Goal: Task Accomplishment & Management: Manage account settings

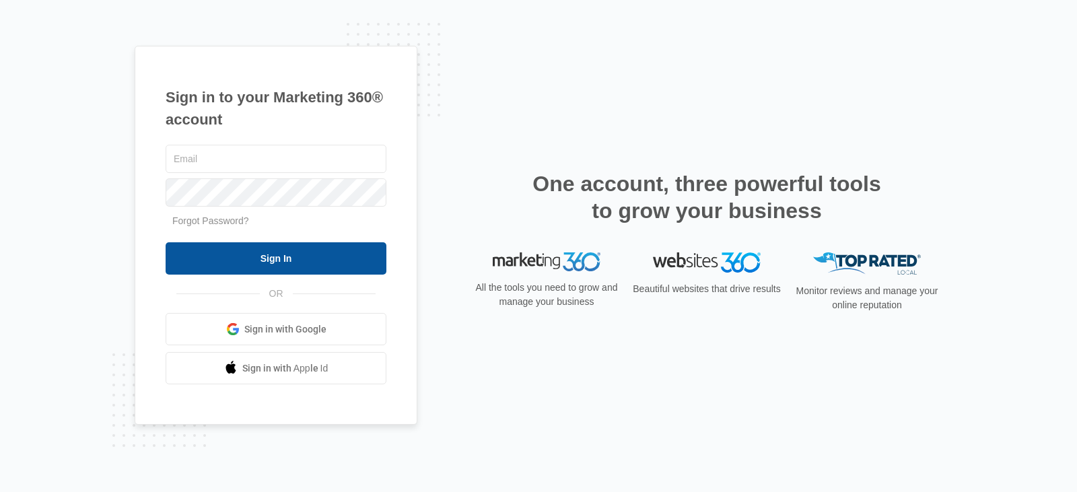
type input "[EMAIL_ADDRESS][DOMAIN_NAME]"
click at [312, 258] on input "Sign In" at bounding box center [276, 258] width 221 height 32
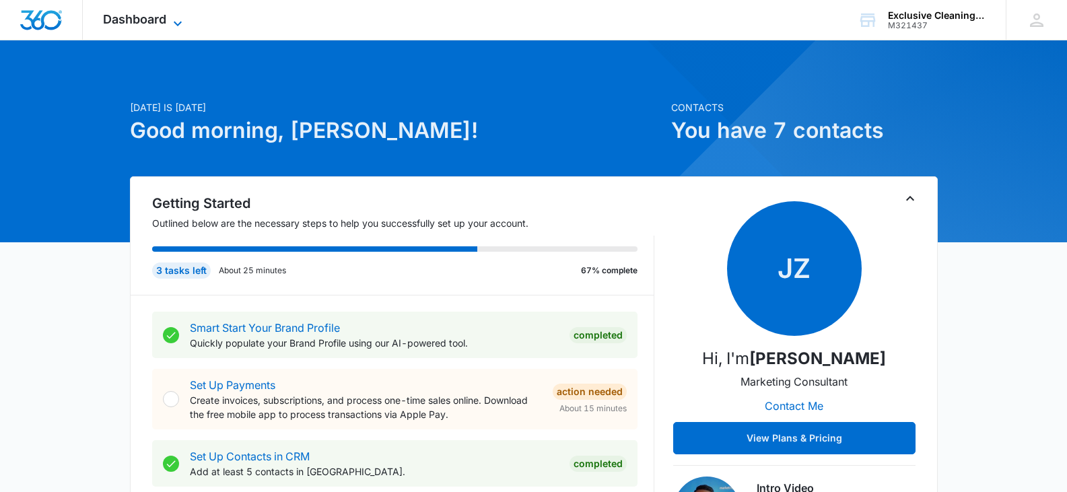
click at [165, 16] on span "Dashboard" at bounding box center [134, 19] width 63 height 14
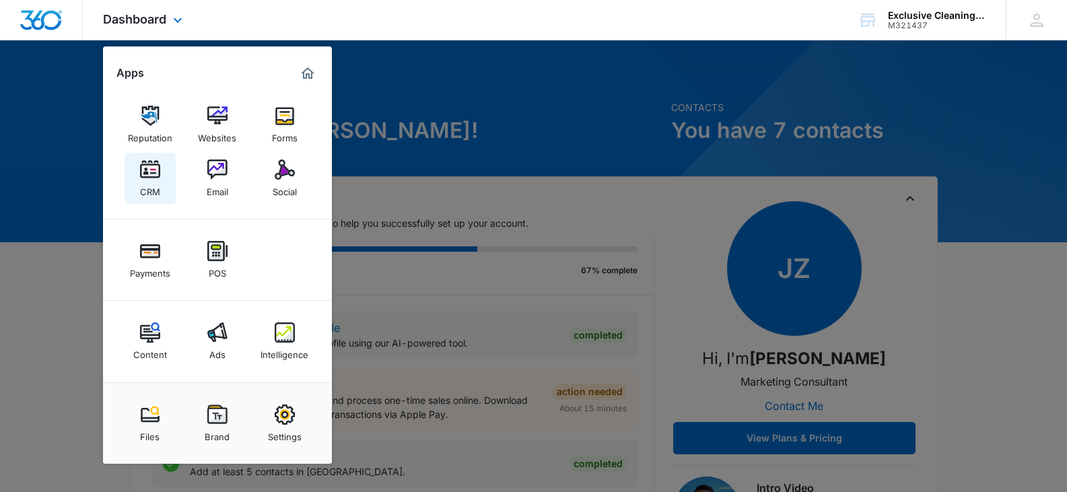
click at [154, 167] on img at bounding box center [150, 170] width 20 height 20
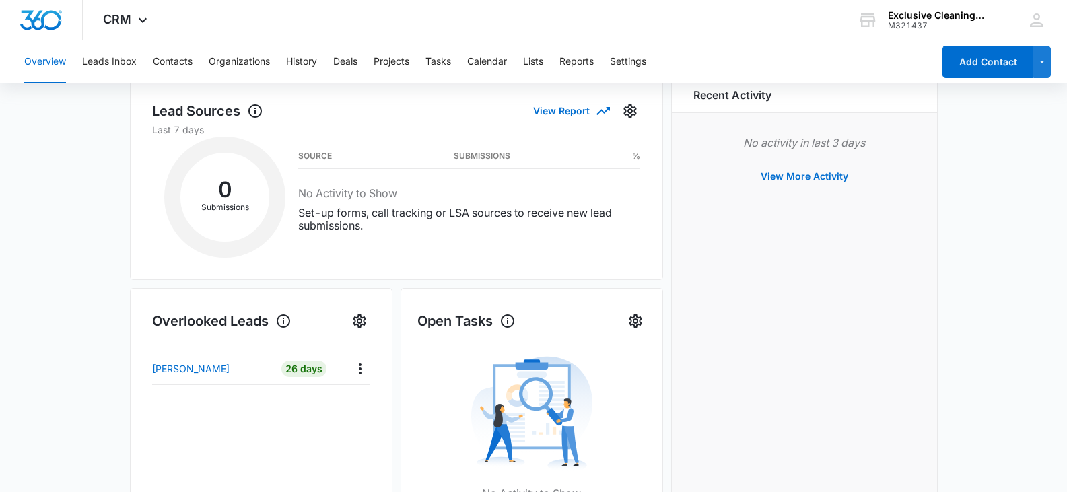
scroll to position [269, 0]
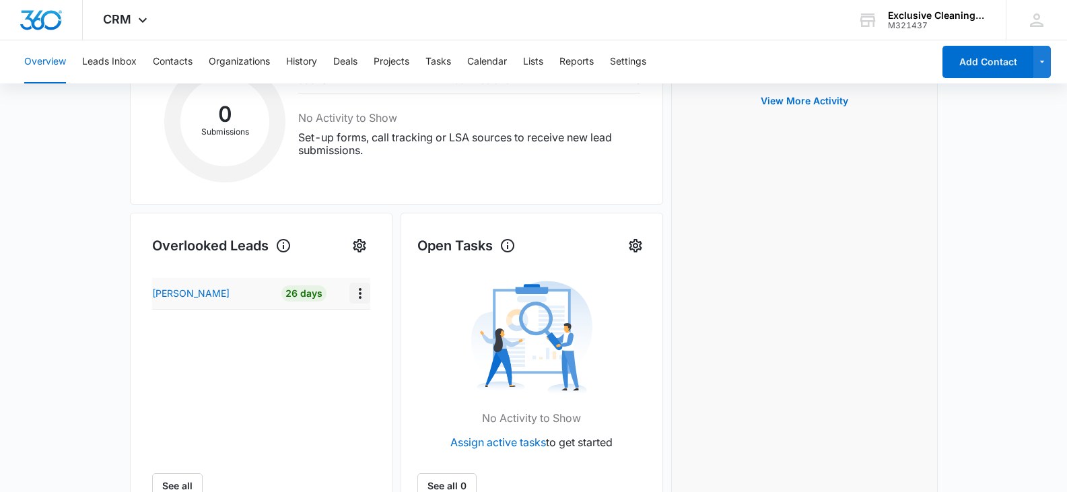
click at [360, 300] on icon "Actions" at bounding box center [360, 293] width 16 height 16
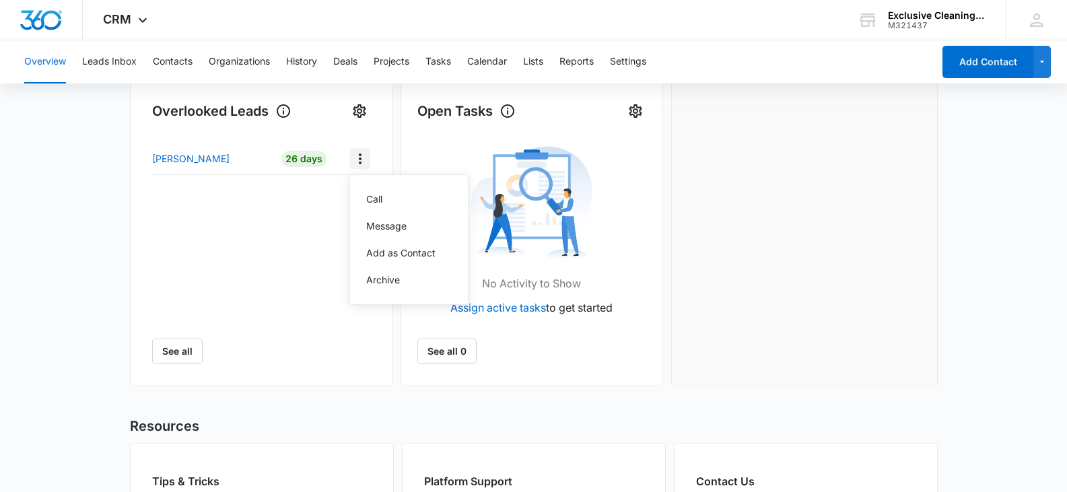
scroll to position [135, 0]
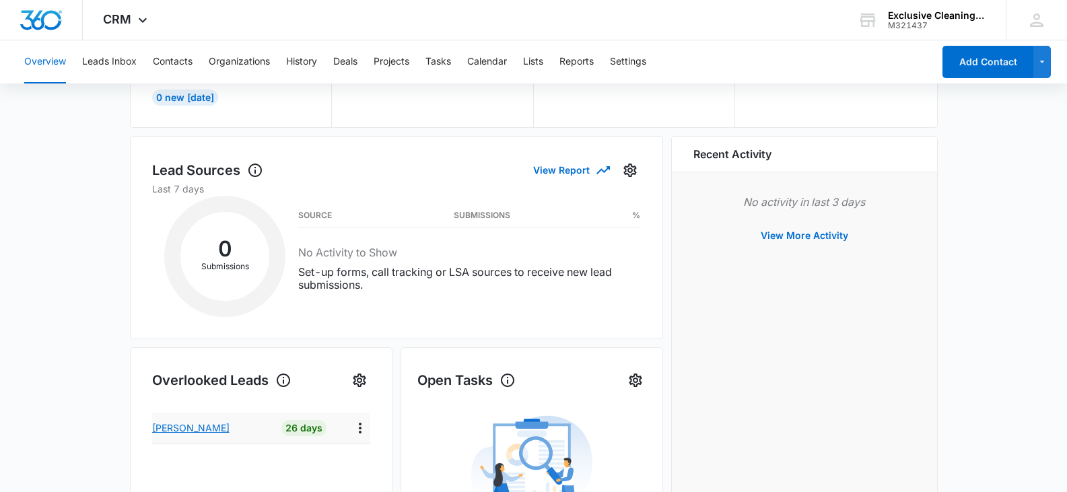
click at [187, 429] on p "[PERSON_NAME]" at bounding box center [190, 428] width 77 height 14
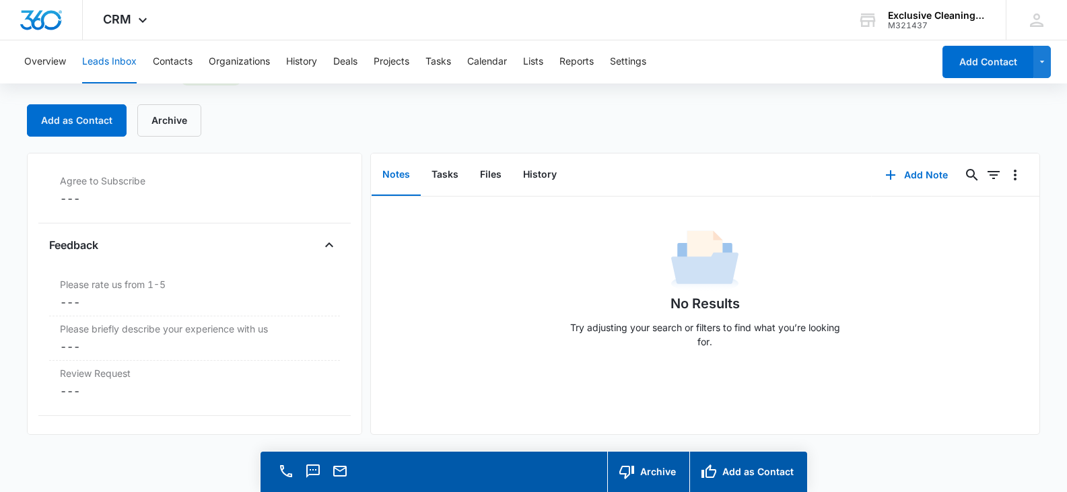
scroll to position [1449, 0]
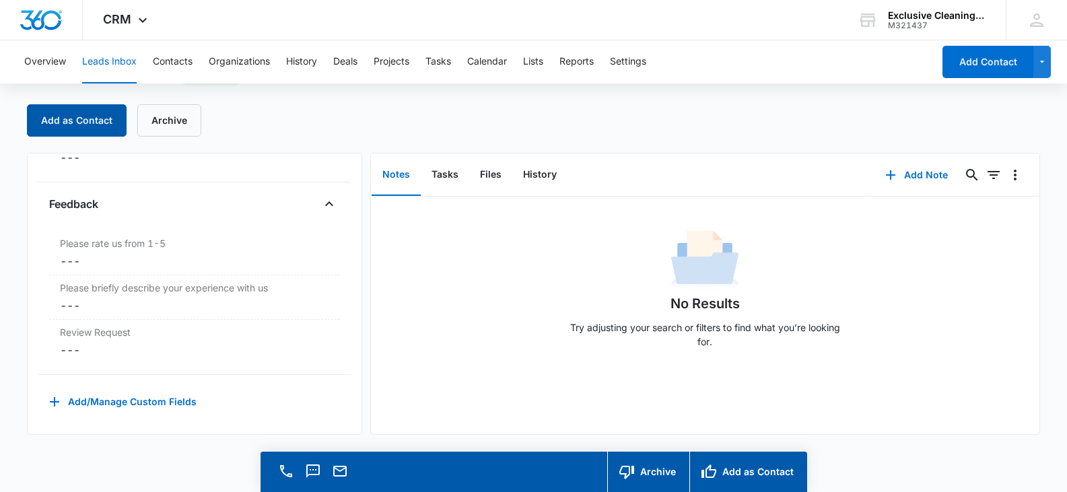
click at [71, 127] on button "Add as Contact" at bounding box center [77, 120] width 100 height 32
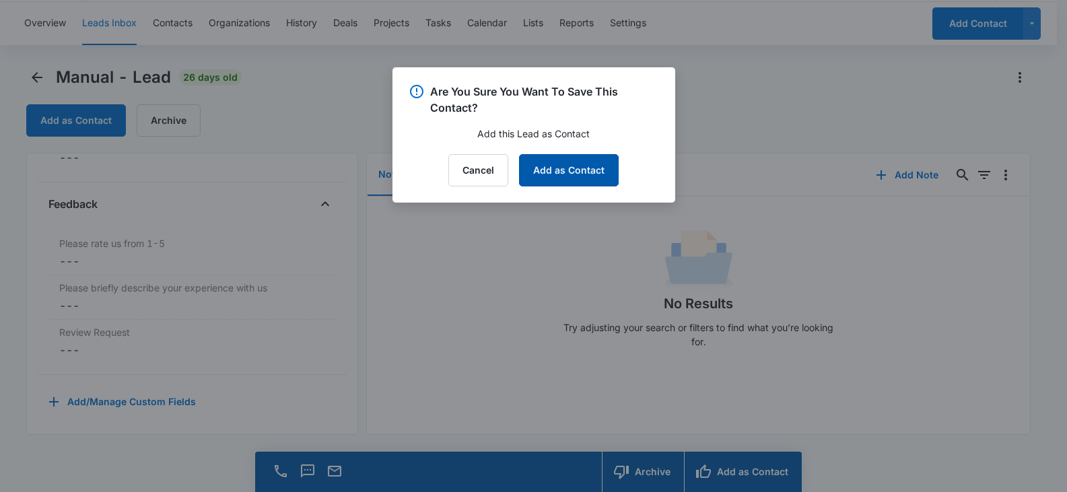
click at [567, 164] on button "Add as Contact" at bounding box center [569, 170] width 100 height 32
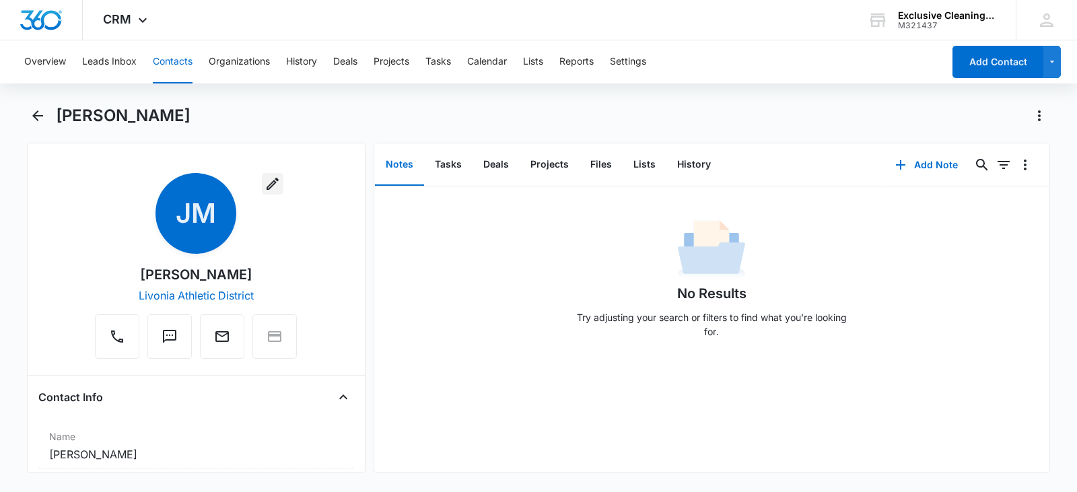
click at [275, 182] on icon "button" at bounding box center [273, 184] width 16 height 16
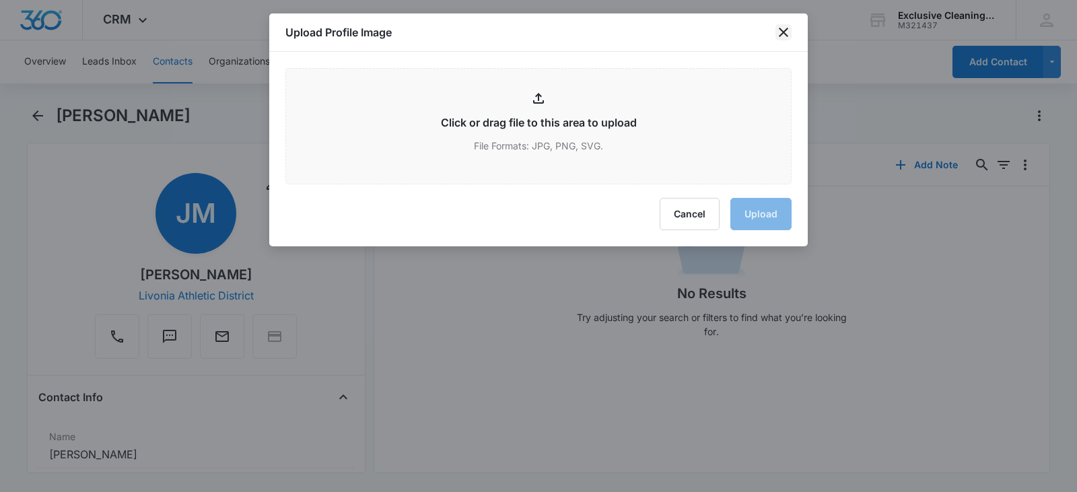
click at [782, 31] on icon "close" at bounding box center [783, 32] width 9 height 9
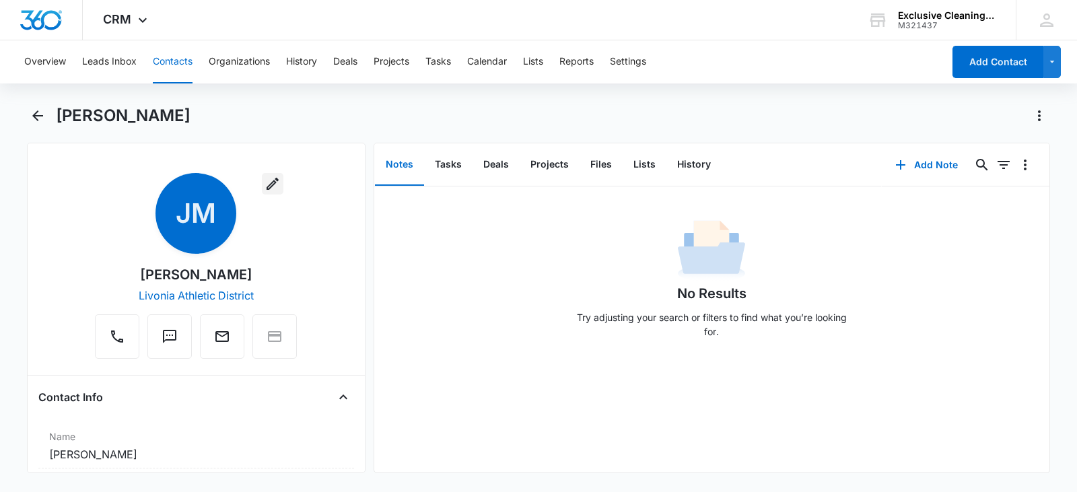
click at [265, 184] on icon "button" at bounding box center [273, 184] width 16 height 16
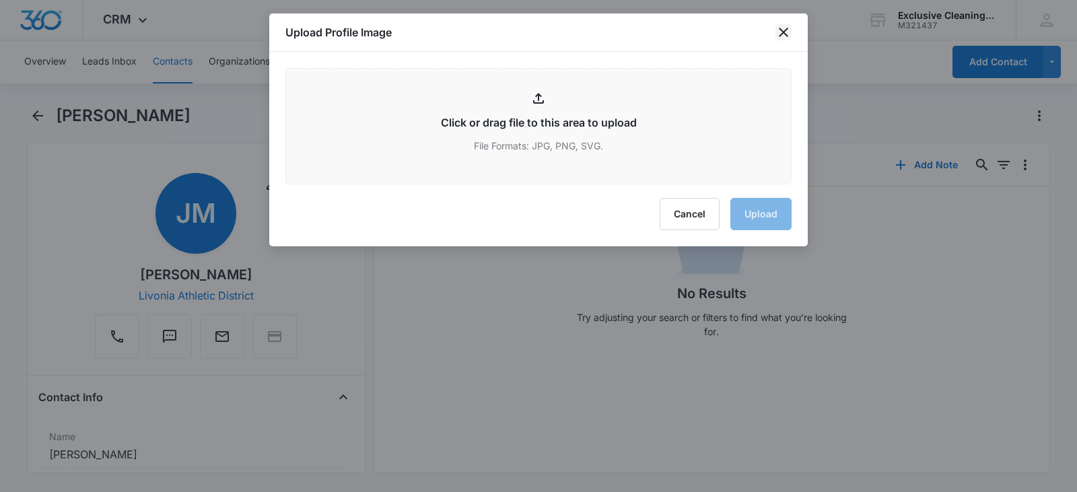
click at [789, 30] on icon "close" at bounding box center [784, 32] width 16 height 16
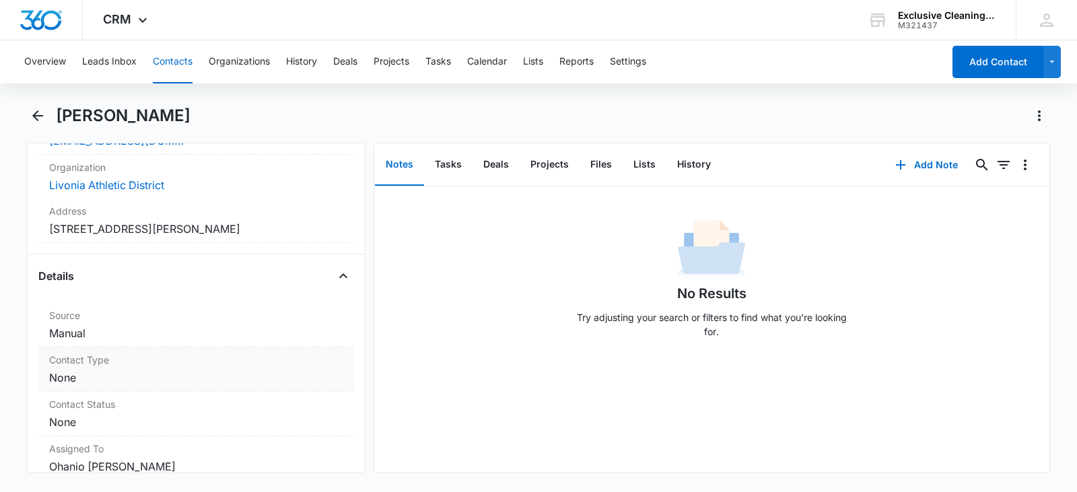
scroll to position [404, 0]
click at [184, 329] on dd "Cancel Save Changes Manual" at bounding box center [196, 332] width 294 height 16
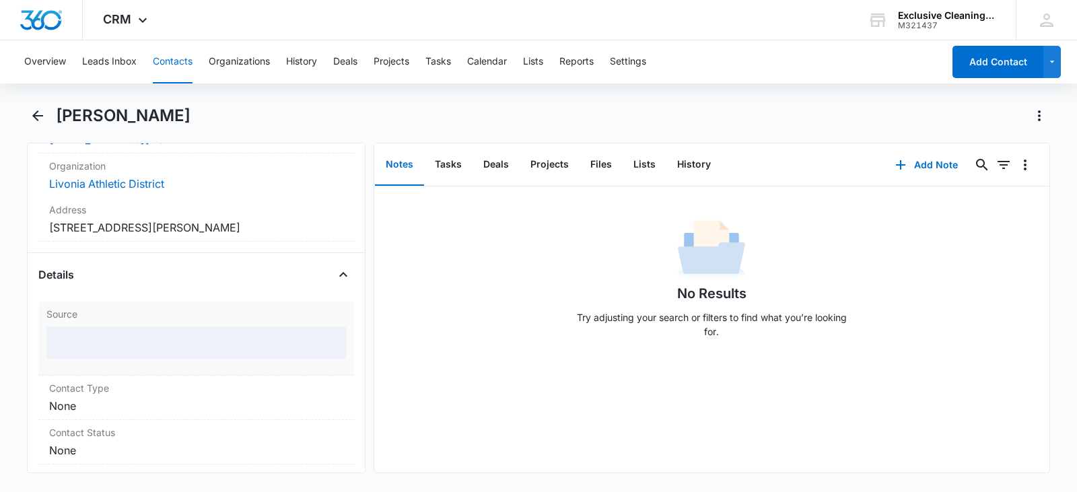
click at [184, 329] on div at bounding box center [196, 343] width 300 height 32
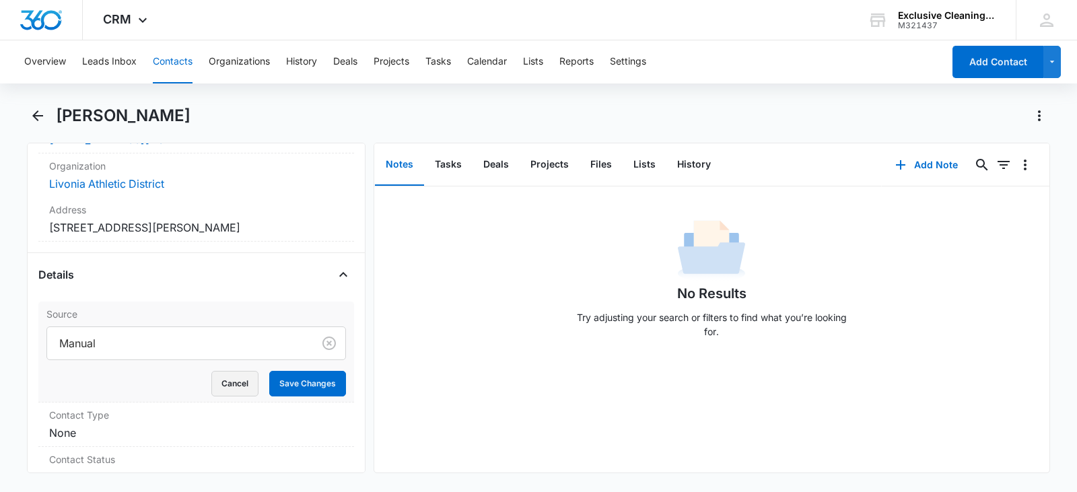
click at [236, 375] on button "Cancel" at bounding box center [234, 384] width 47 height 26
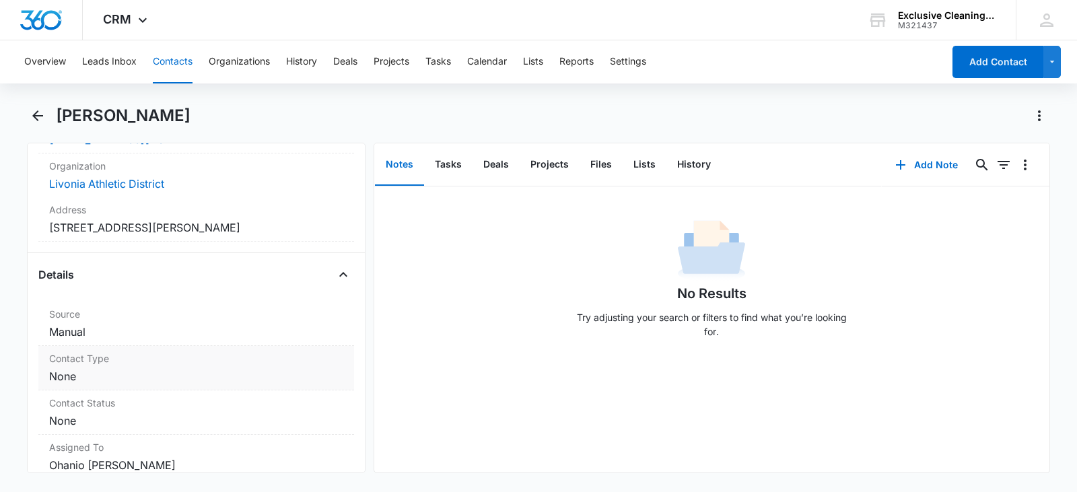
click at [229, 377] on dd "Cancel Save Changes None" at bounding box center [196, 376] width 294 height 16
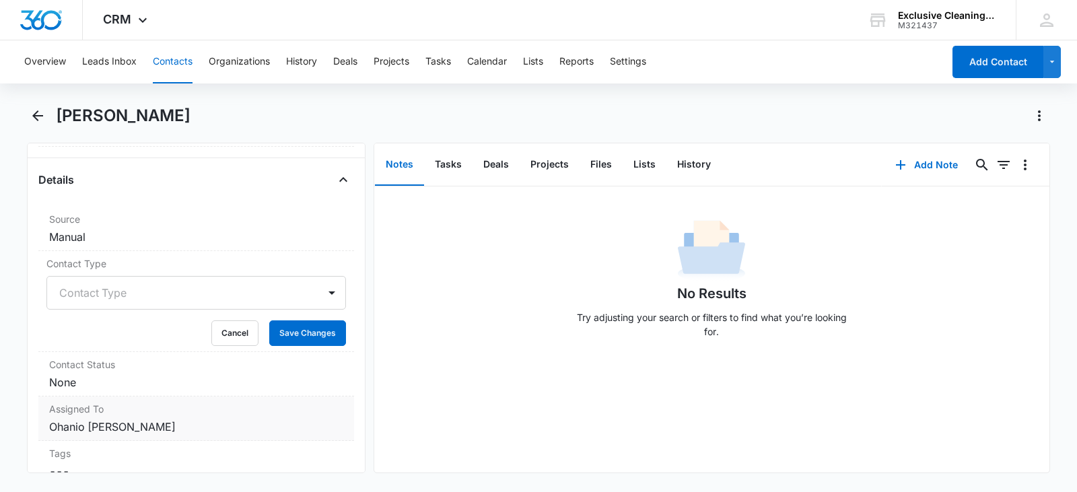
scroll to position [539, 0]
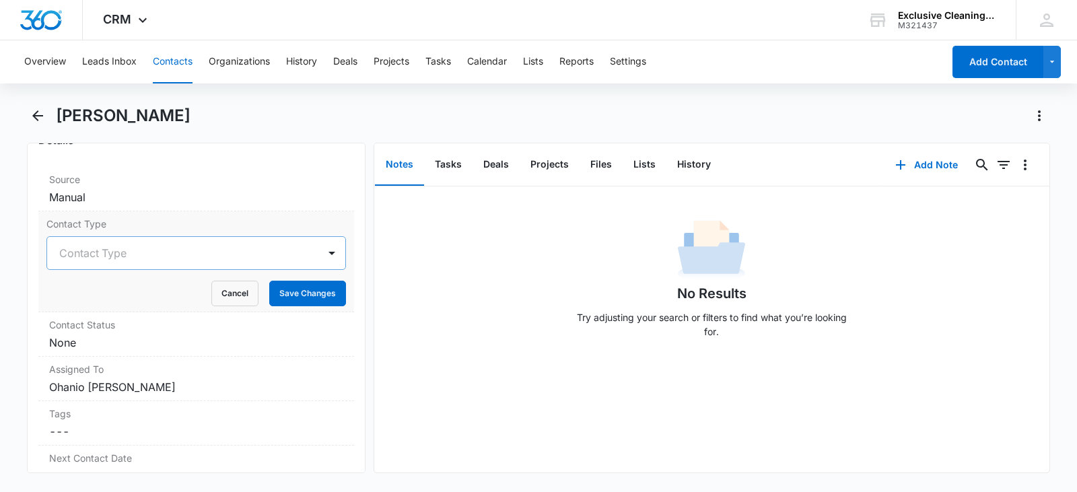
click at [262, 249] on div at bounding box center [180, 253] width 242 height 19
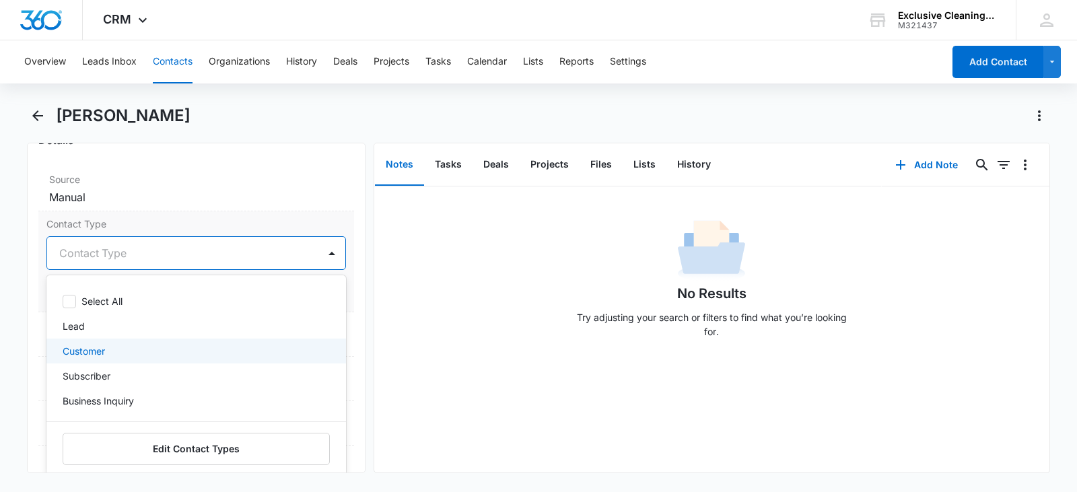
click at [92, 346] on p "Customer" at bounding box center [84, 351] width 42 height 14
click at [381, 330] on div "No Results Try adjusting your search or filters to find what you’re looking for." at bounding box center [711, 282] width 675 height 133
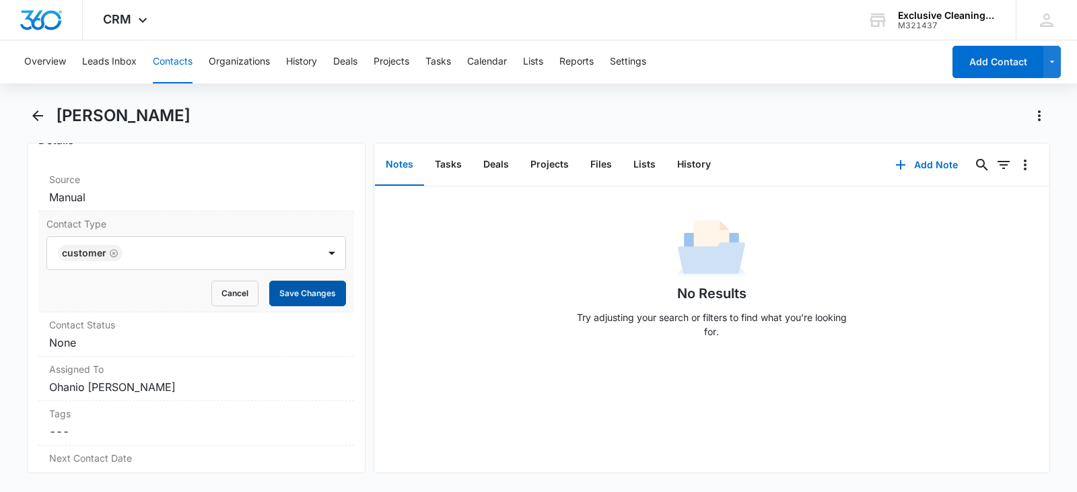
click at [292, 296] on button "Save Changes" at bounding box center [307, 294] width 77 height 26
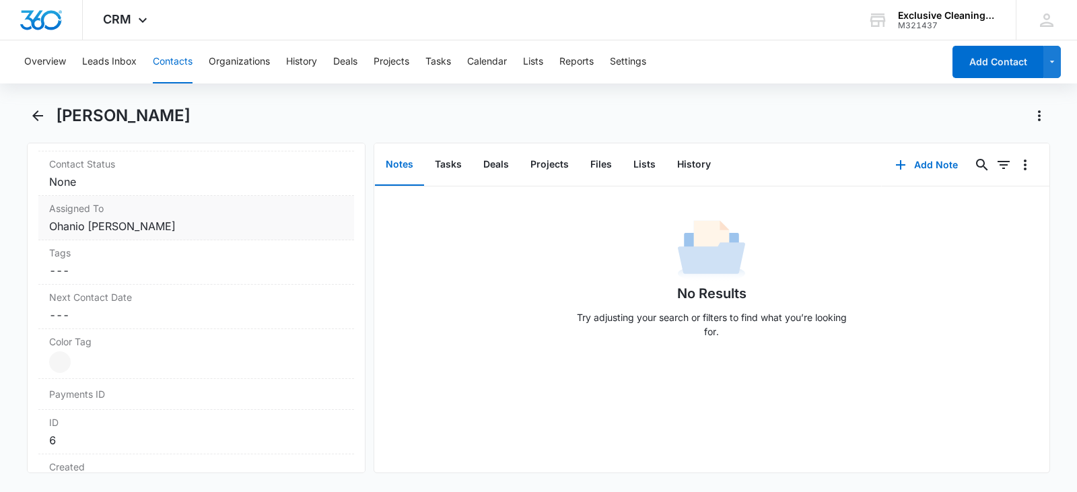
scroll to position [673, 0]
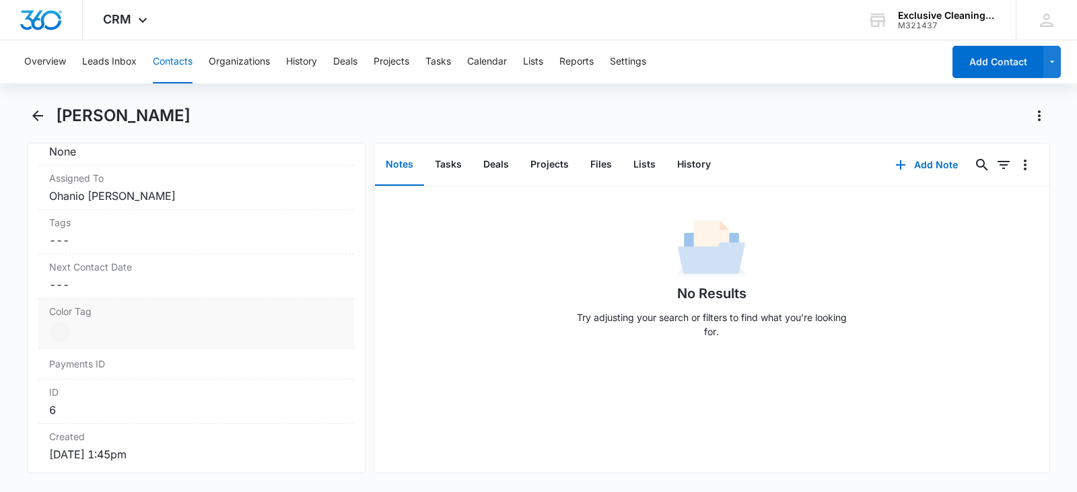
click at [257, 287] on dd "Cancel Save Changes ---" at bounding box center [196, 285] width 294 height 16
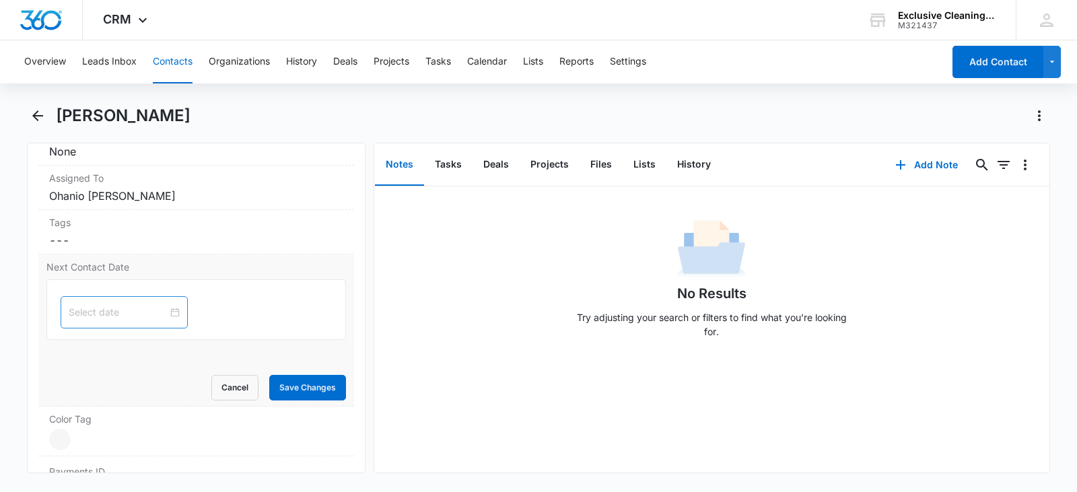
click at [162, 312] on div at bounding box center [124, 312] width 111 height 15
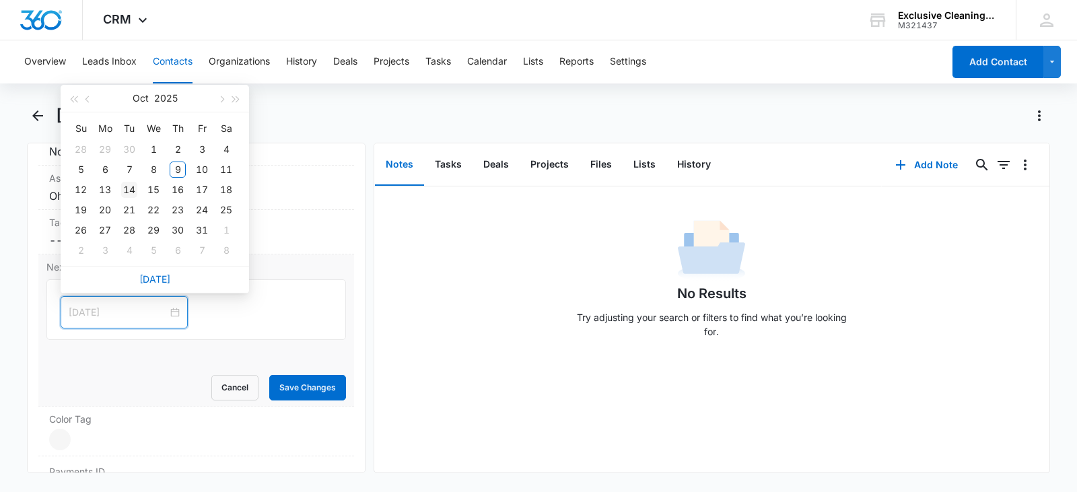
type input "[DATE]"
click at [129, 194] on div "14" at bounding box center [129, 190] width 16 height 16
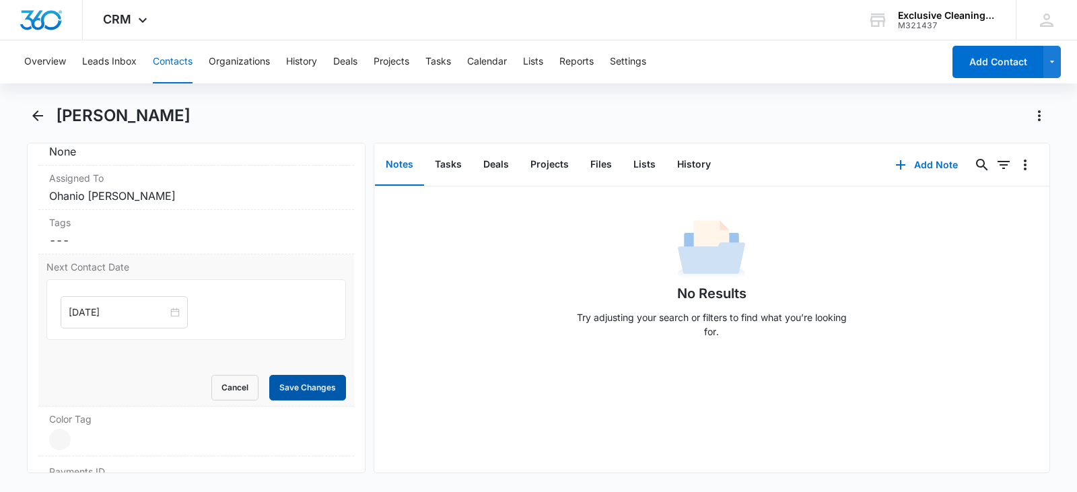
click at [307, 389] on button "Save Changes" at bounding box center [307, 388] width 77 height 26
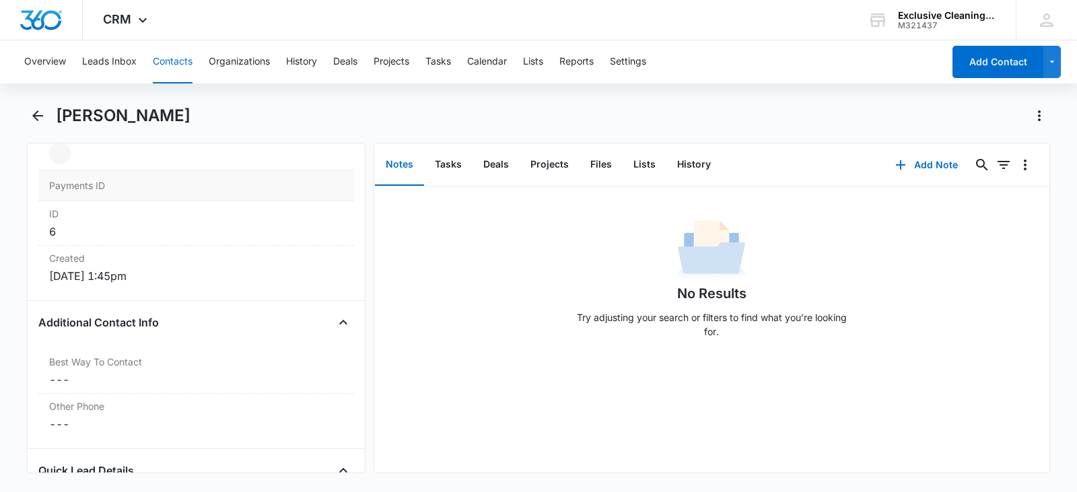
scroll to position [875, 0]
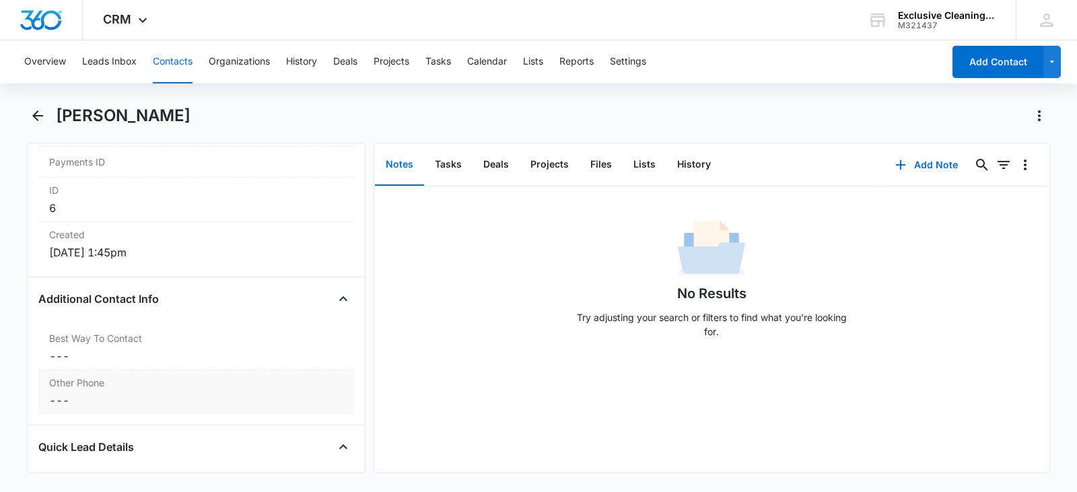
click at [180, 361] on dd "Cancel Save Changes ---" at bounding box center [196, 356] width 294 height 16
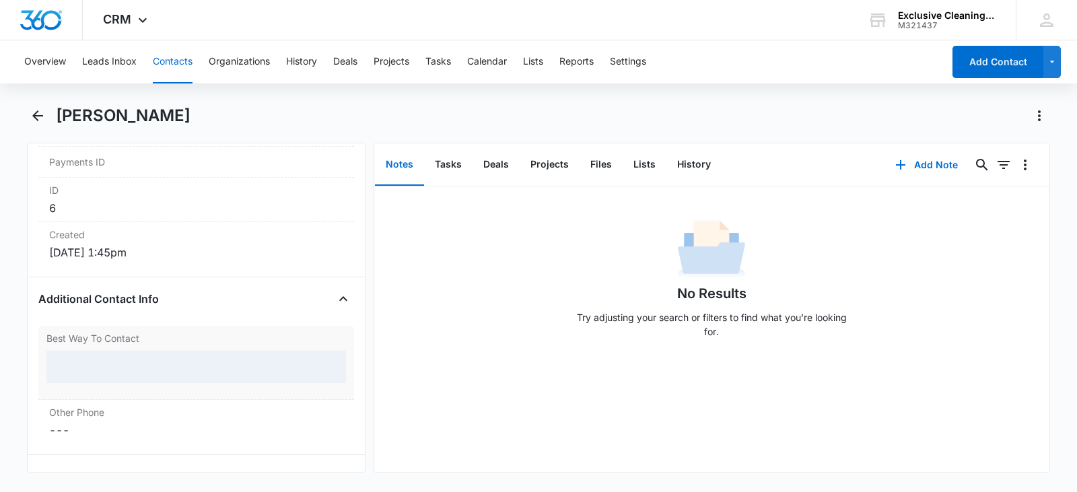
click at [264, 361] on div at bounding box center [196, 367] width 300 height 32
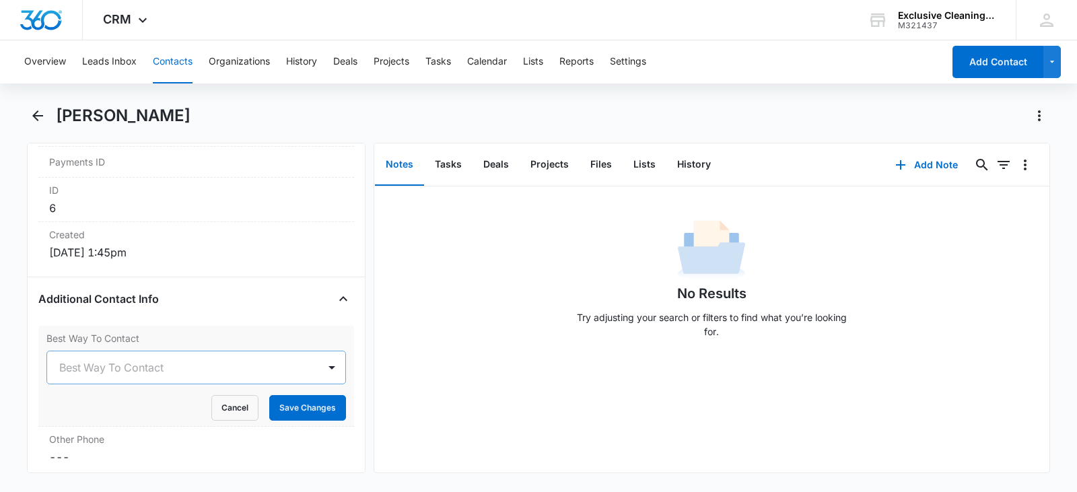
click at [318, 362] on div at bounding box center [331, 367] width 27 height 32
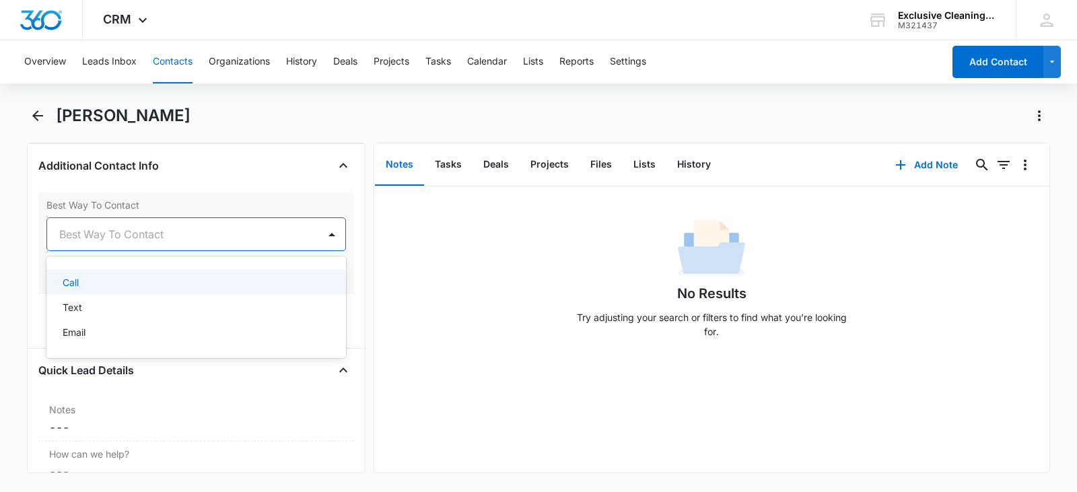
scroll to position [1010, 0]
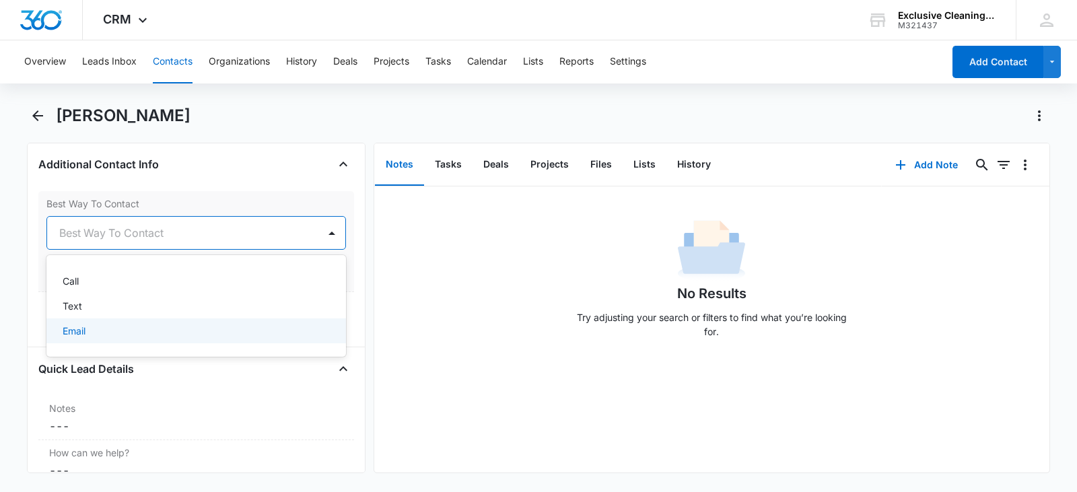
click at [179, 327] on div "Email" at bounding box center [195, 331] width 265 height 14
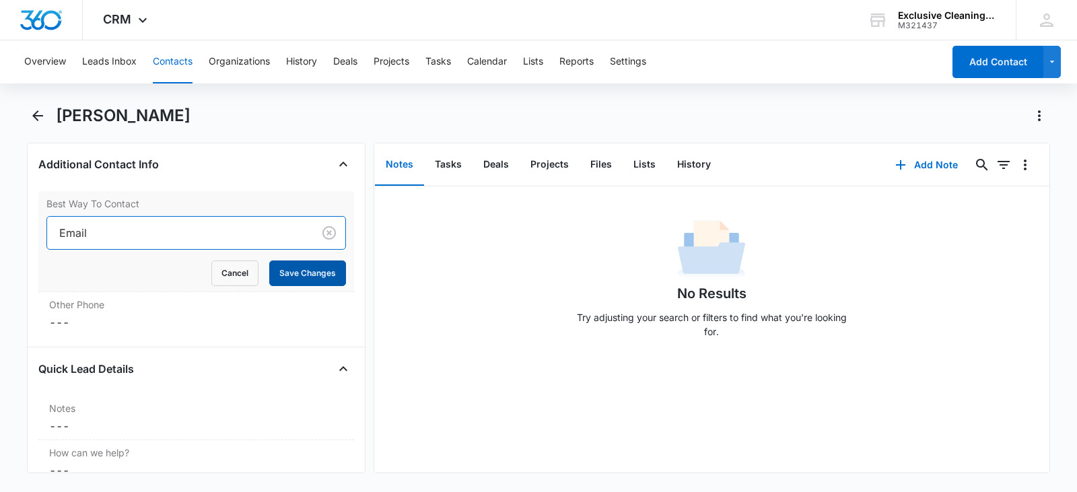
click at [309, 267] on button "Save Changes" at bounding box center [307, 274] width 77 height 26
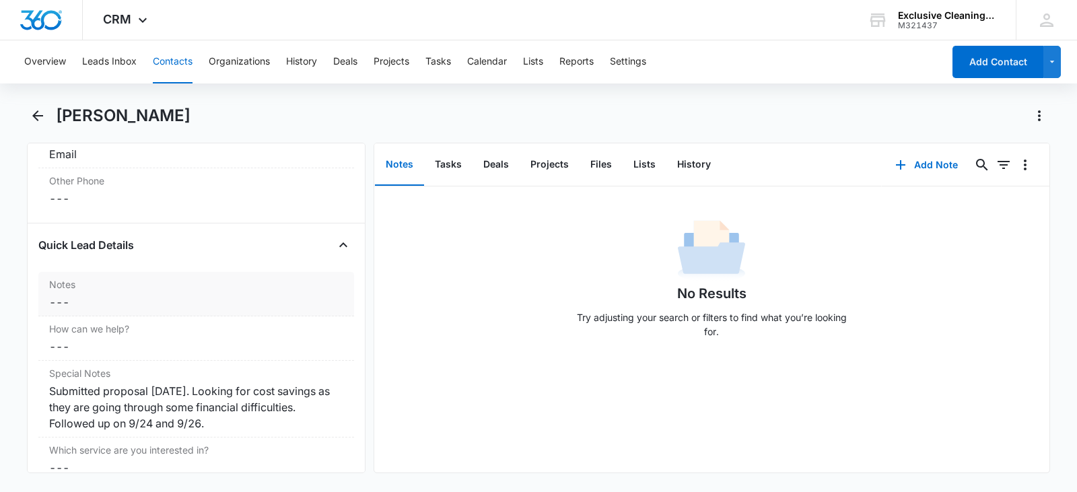
scroll to position [1145, 0]
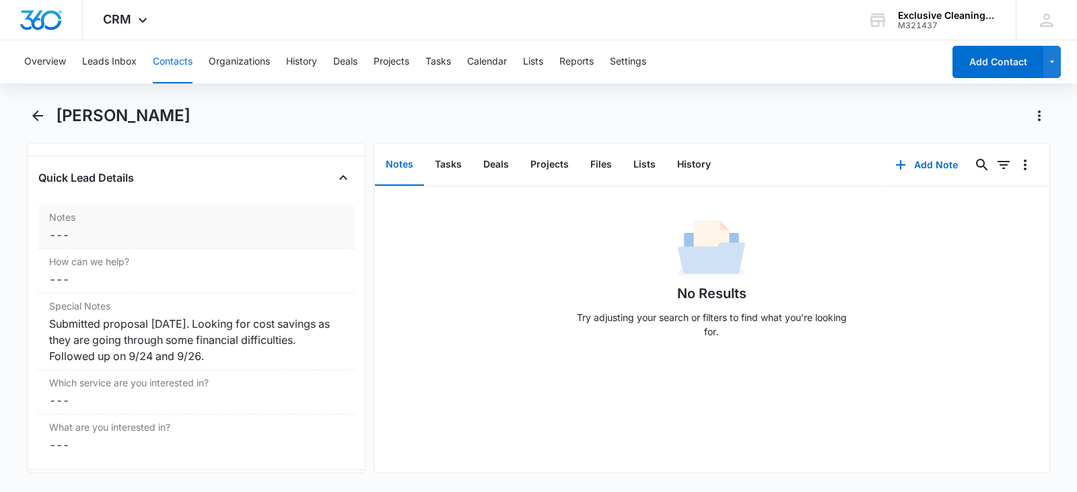
click at [133, 228] on dd "Cancel Save Changes ---" at bounding box center [196, 235] width 294 height 16
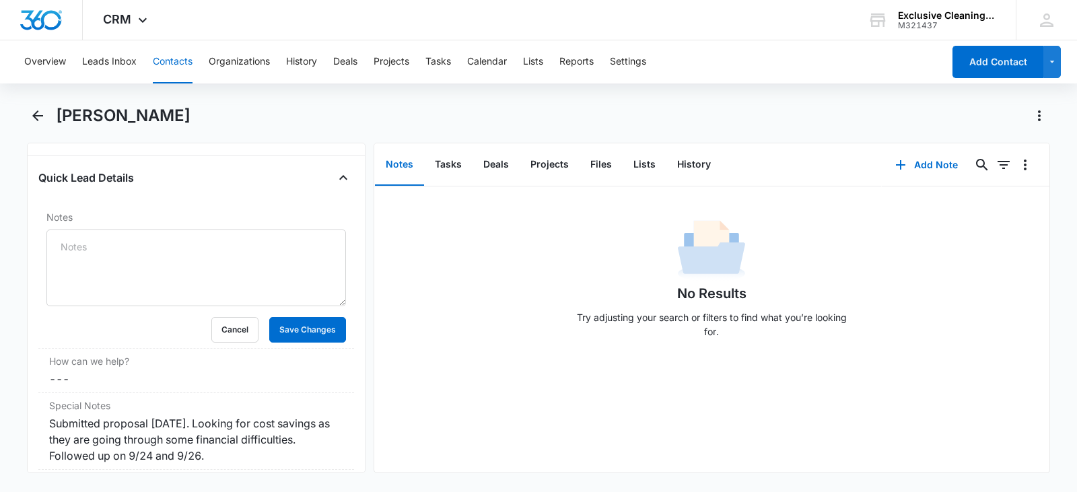
click at [142, 248] on textarea "Notes" at bounding box center [196, 268] width 300 height 77
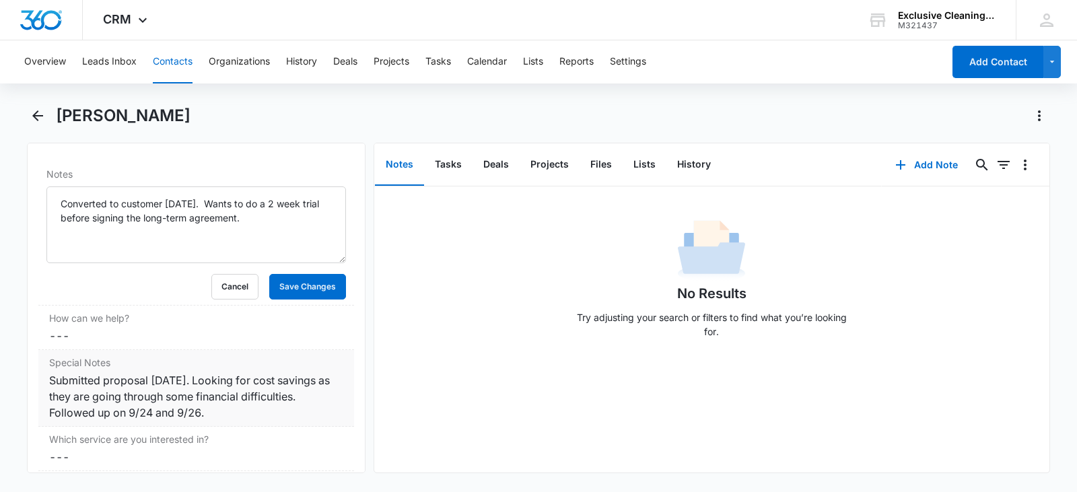
scroll to position [1212, 0]
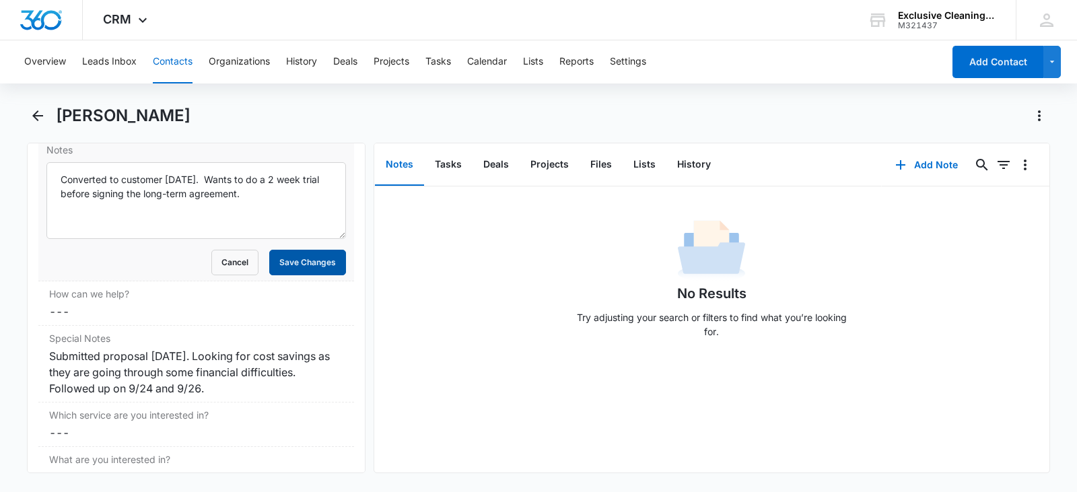
type textarea "Converted to customer [DATE]. Wants to do a 2 week trial before signing the lon…"
click at [322, 269] on button "Save Changes" at bounding box center [307, 263] width 77 height 26
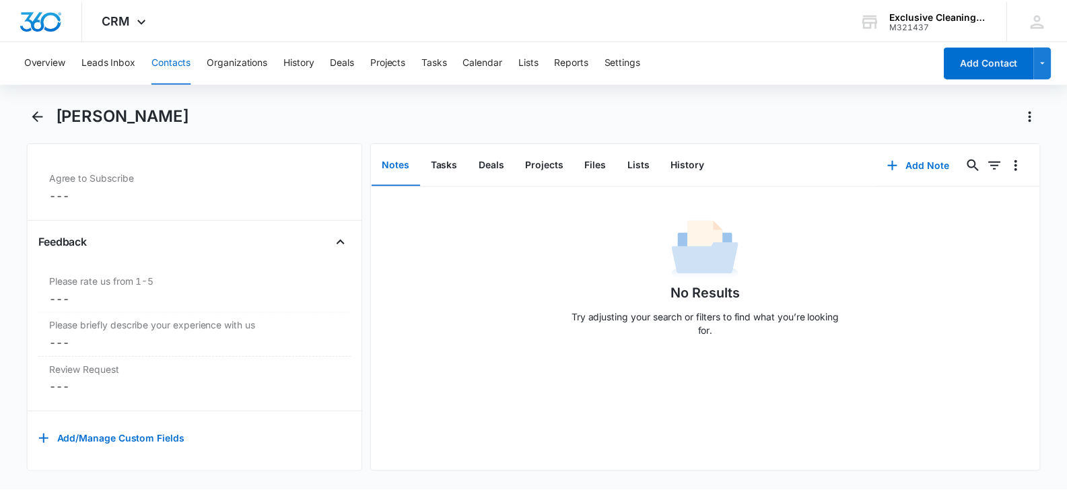
scroll to position [1524, 0]
click at [38, 114] on icon "Back" at bounding box center [38, 116] width 16 height 16
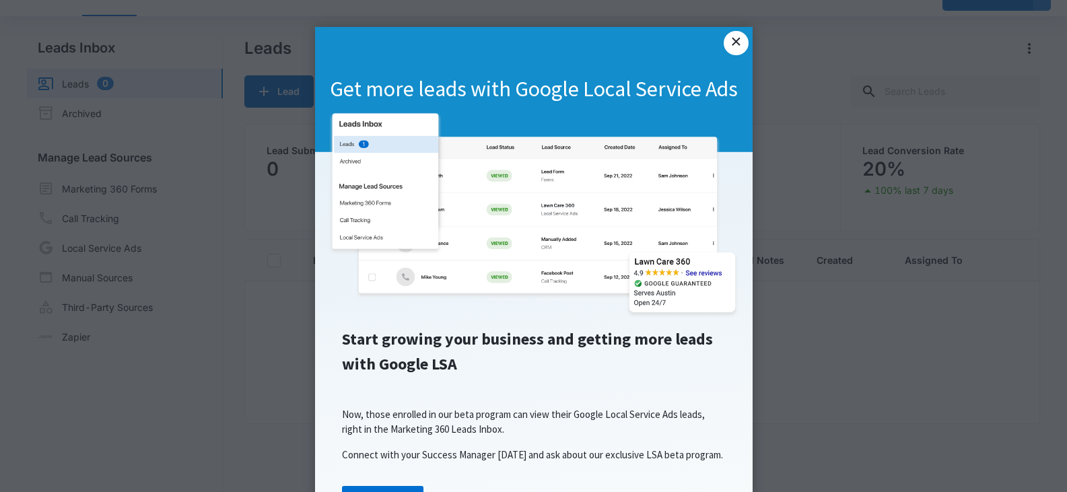
click at [726, 41] on link "×" at bounding box center [736, 43] width 24 height 24
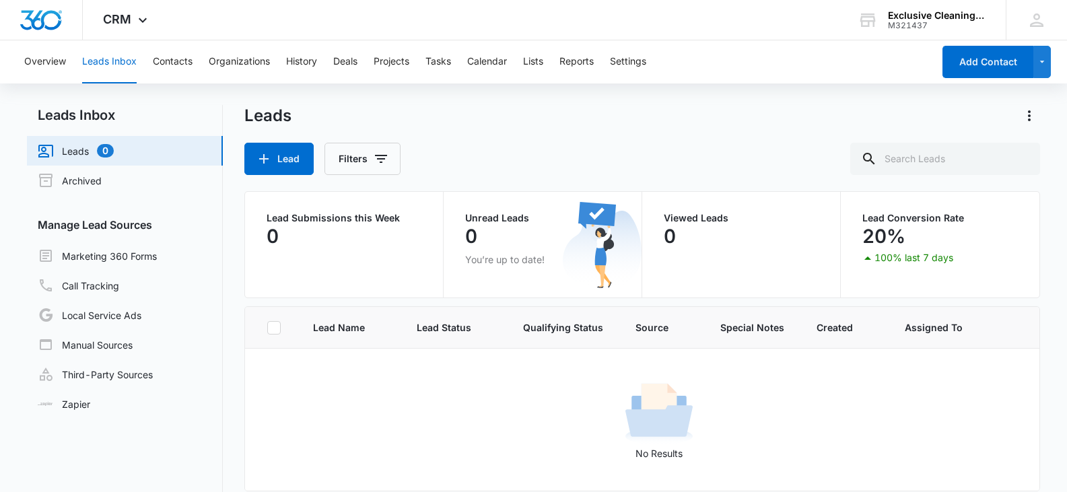
click at [81, 147] on link "Leads 0" at bounding box center [76, 151] width 76 height 16
click at [171, 59] on button "Contacts" at bounding box center [173, 61] width 40 height 43
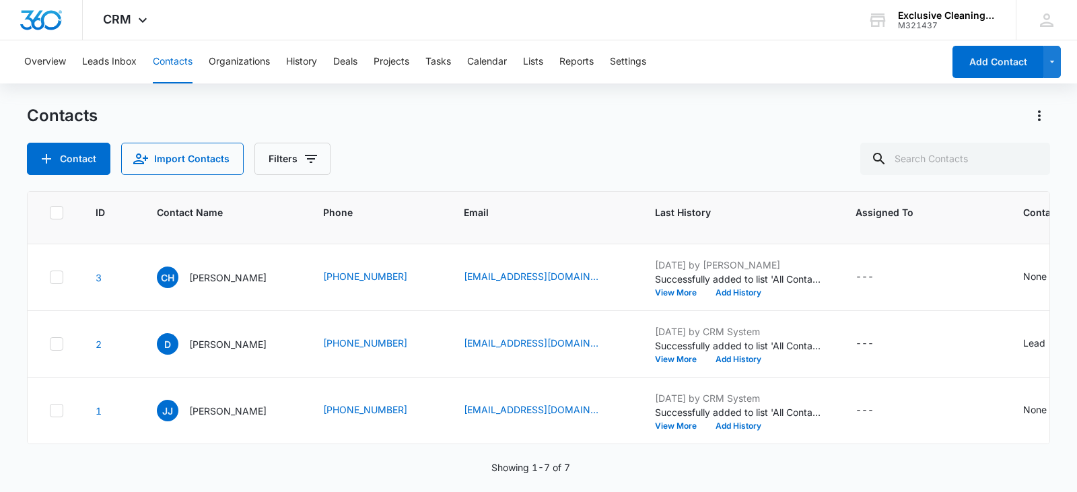
scroll to position [312, 0]
click at [661, 289] on button "View More" at bounding box center [680, 293] width 51 height 8
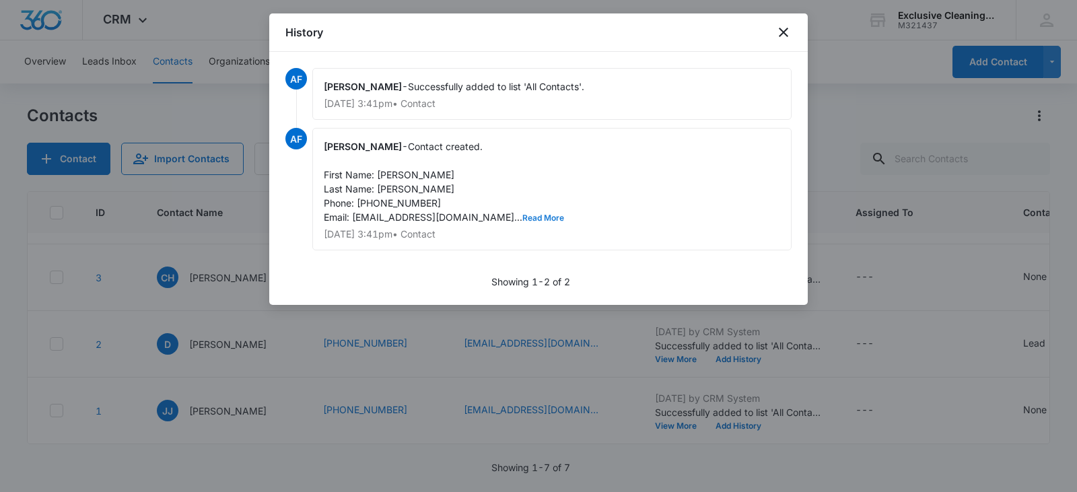
click at [522, 219] on button "Read More" at bounding box center [543, 218] width 42 height 8
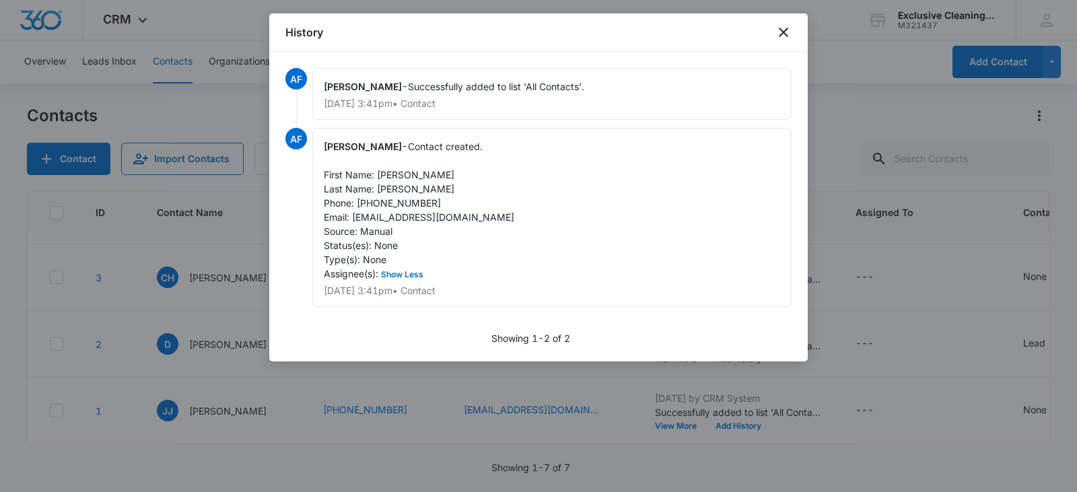
click at [428, 139] on div "[PERSON_NAME] - Contact created. First Name: [PERSON_NAME] Last Name: [PERSON_N…" at bounding box center [551, 217] width 479 height 179
click at [786, 29] on icon "close" at bounding box center [784, 32] width 16 height 16
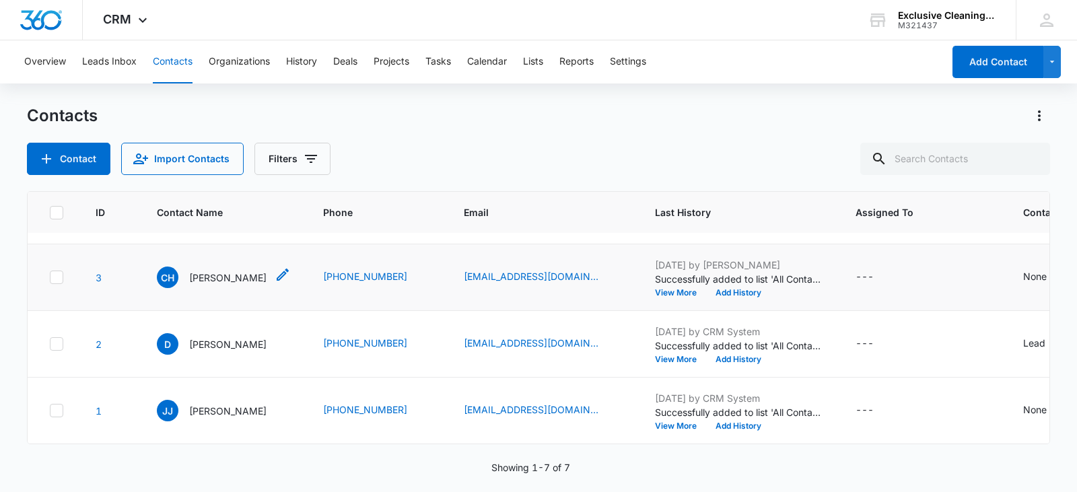
click at [198, 271] on p "[PERSON_NAME]" at bounding box center [227, 278] width 77 height 14
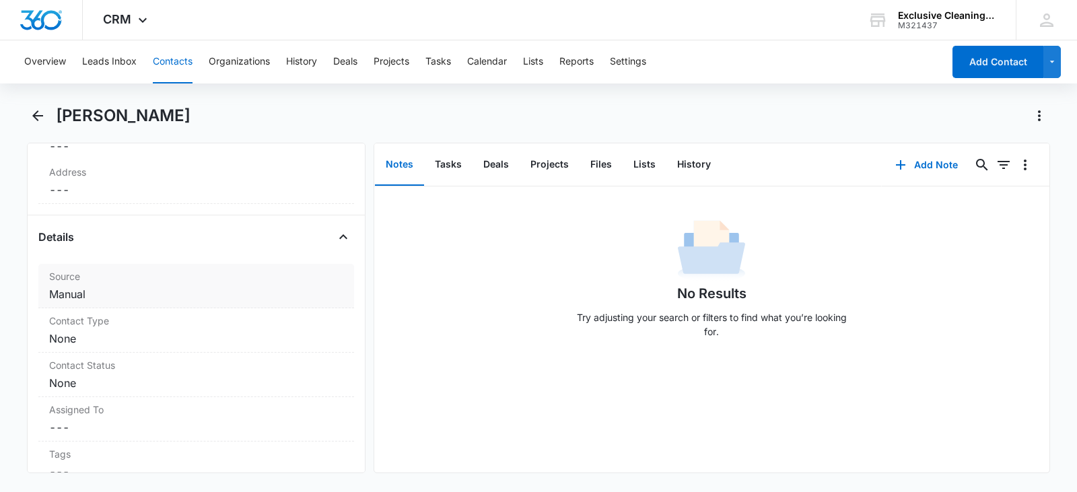
scroll to position [449, 0]
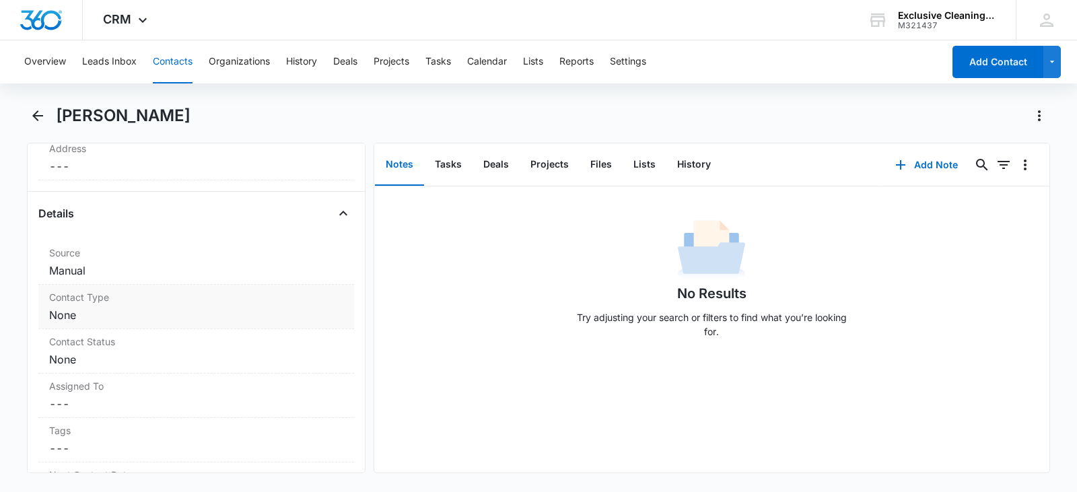
click at [213, 316] on dd "Cancel Save Changes None" at bounding box center [196, 315] width 294 height 16
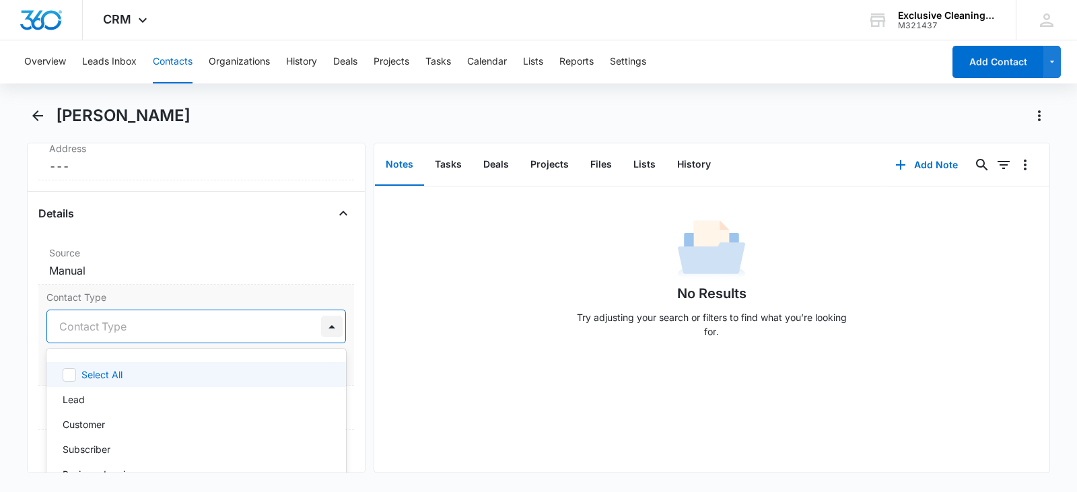
click at [325, 327] on div at bounding box center [332, 327] width 22 height 22
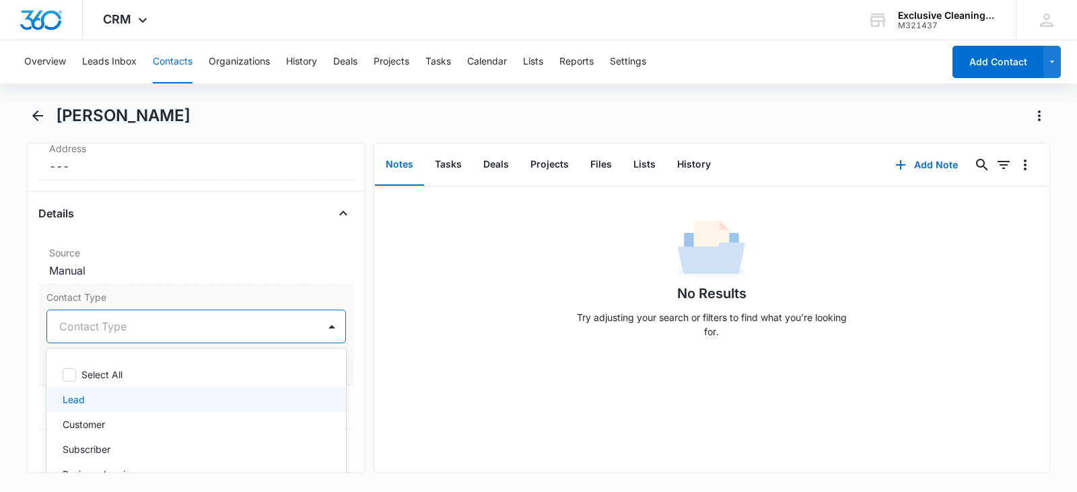
click at [213, 398] on div "Lead" at bounding box center [195, 400] width 265 height 14
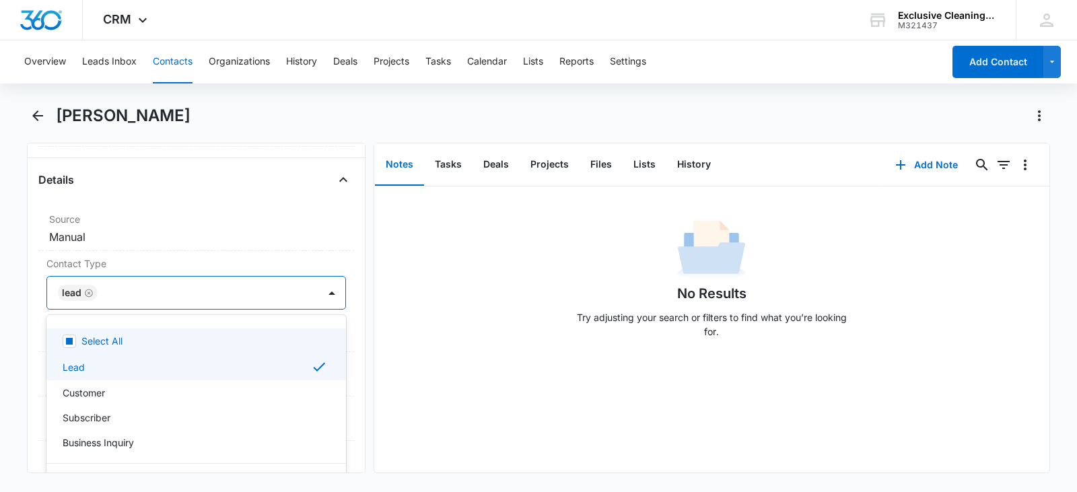
scroll to position [584, 0]
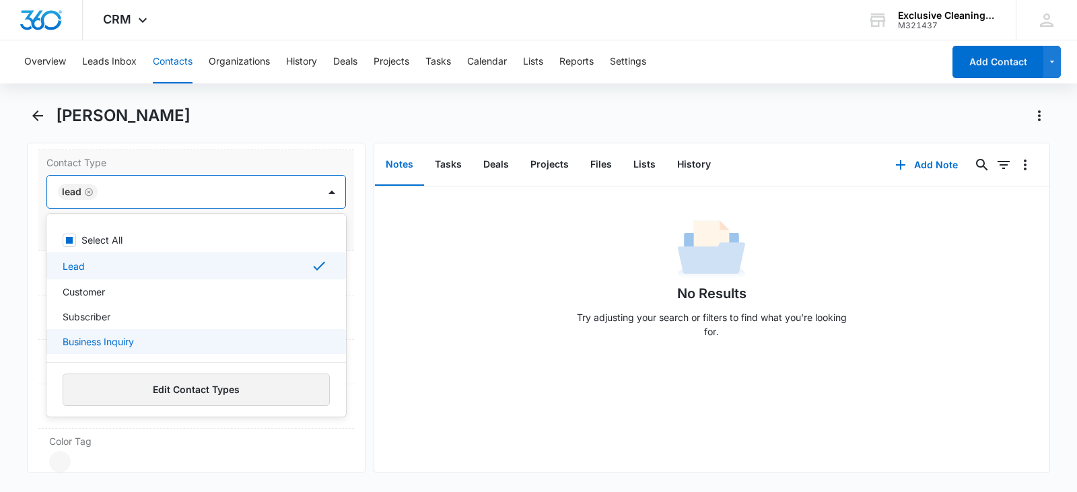
click at [261, 388] on button "Edit Contact Types" at bounding box center [196, 390] width 267 height 32
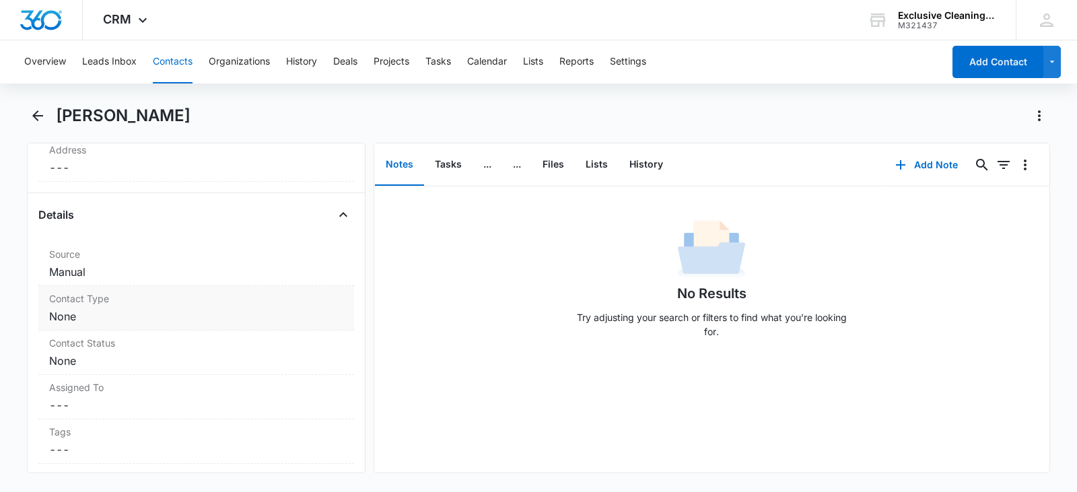
scroll to position [471, 0]
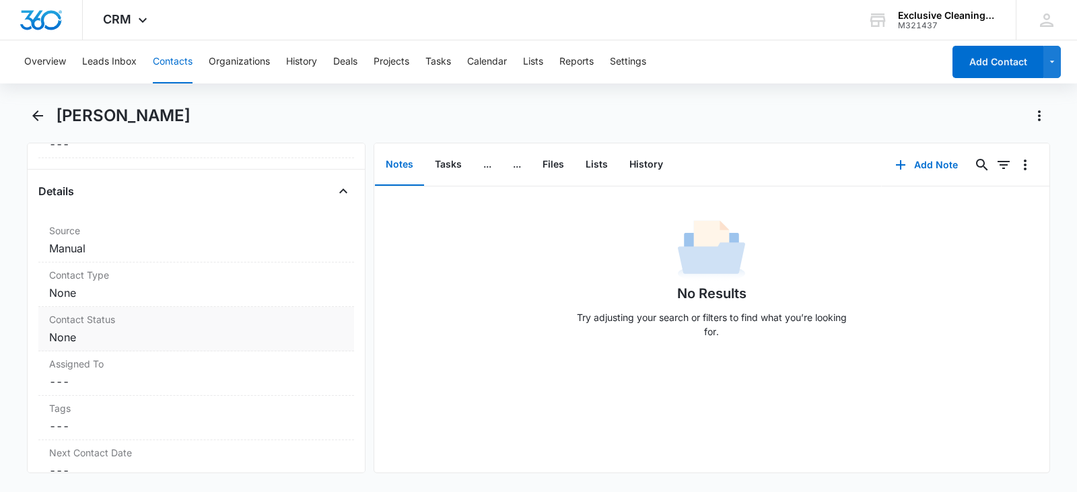
click at [230, 291] on dd "Cancel Save Changes None" at bounding box center [196, 293] width 294 height 16
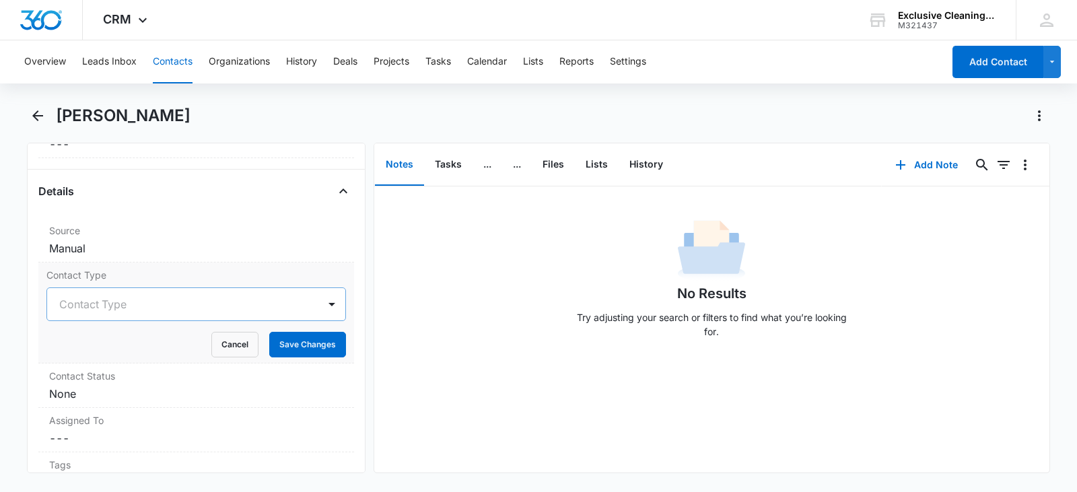
click at [254, 312] on div at bounding box center [180, 304] width 242 height 19
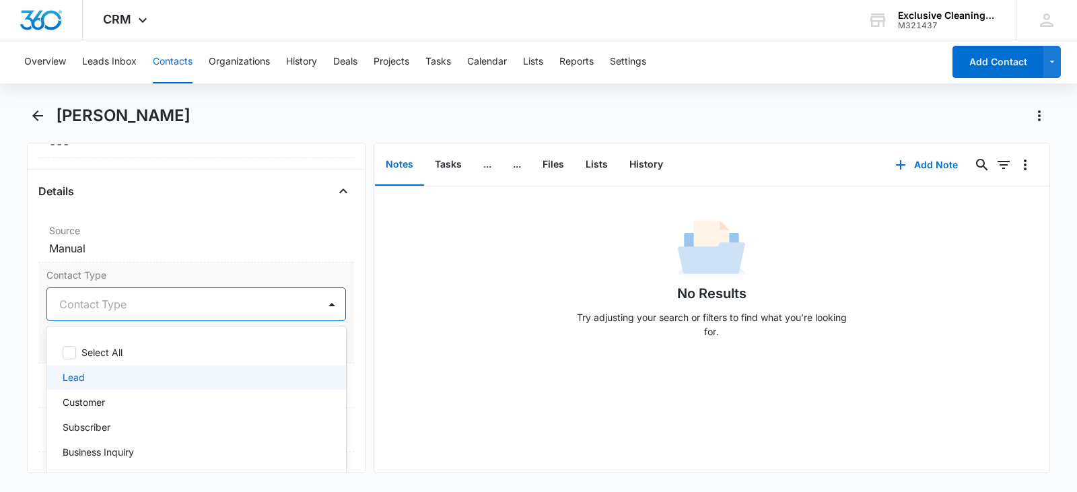
click at [103, 378] on div "Lead" at bounding box center [195, 377] width 265 height 14
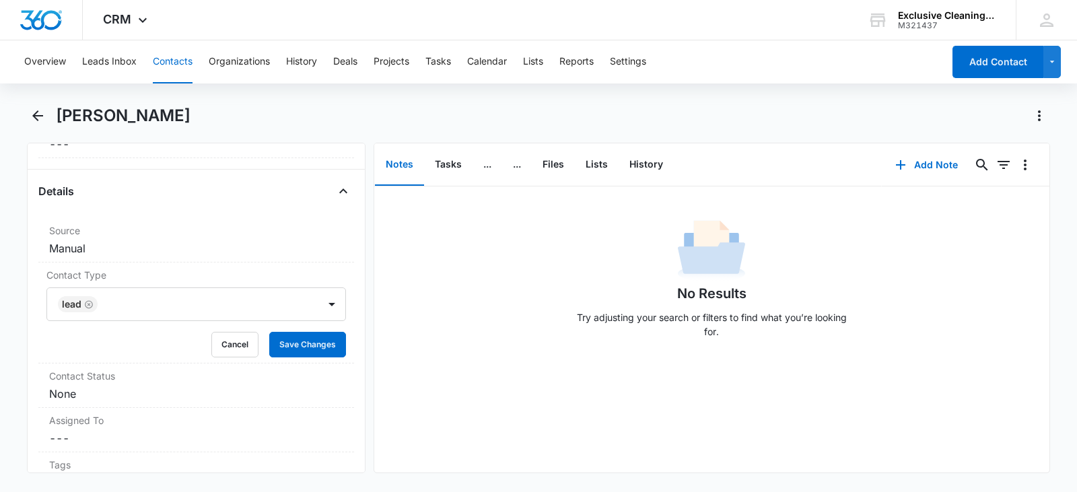
click at [354, 351] on div "Remove CH [PERSON_NAME] Contact Info Name Cancel Save Changes [PERSON_NAME] Pho…" at bounding box center [196, 308] width 339 height 331
click at [313, 347] on button "Save Changes" at bounding box center [307, 345] width 77 height 26
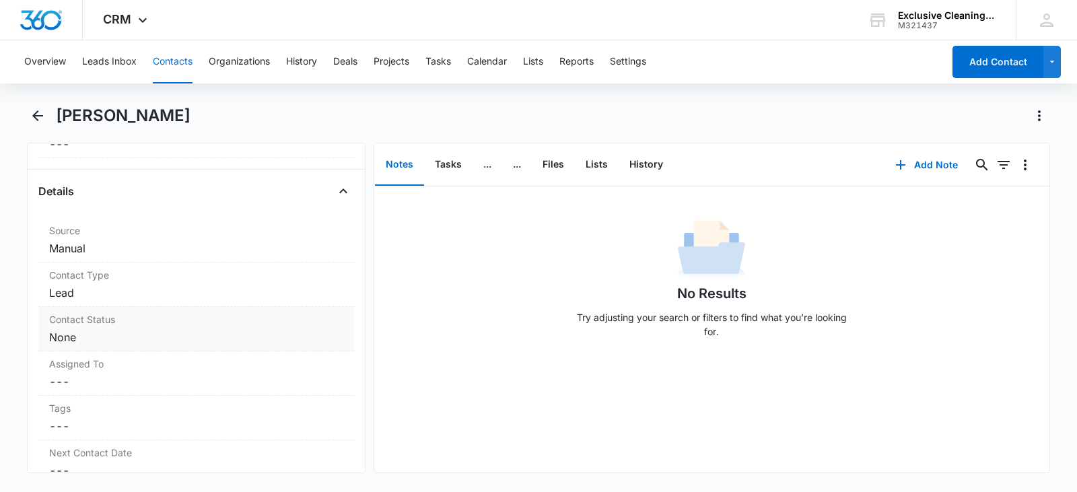
click at [227, 344] on dd "Cancel Save Changes None" at bounding box center [196, 337] width 294 height 16
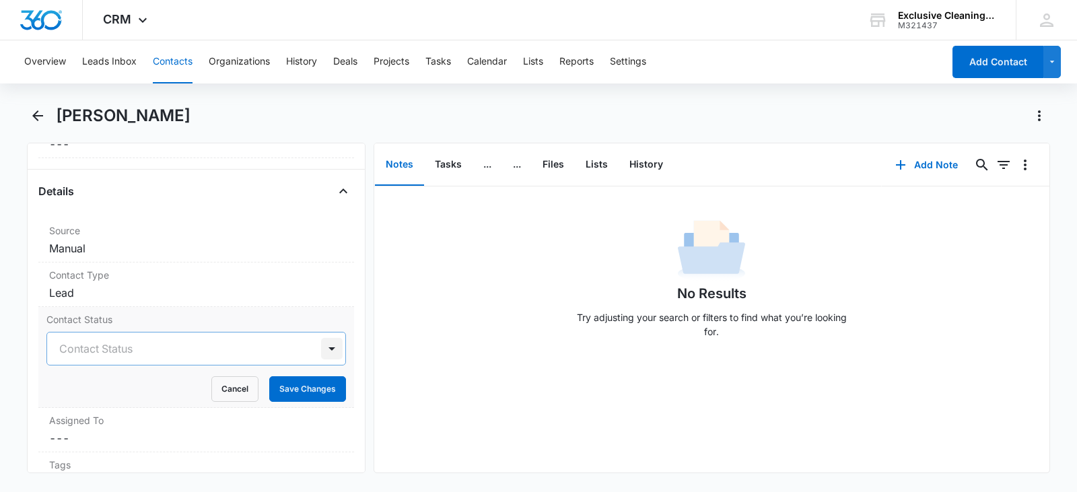
click at [321, 350] on div at bounding box center [332, 349] width 22 height 22
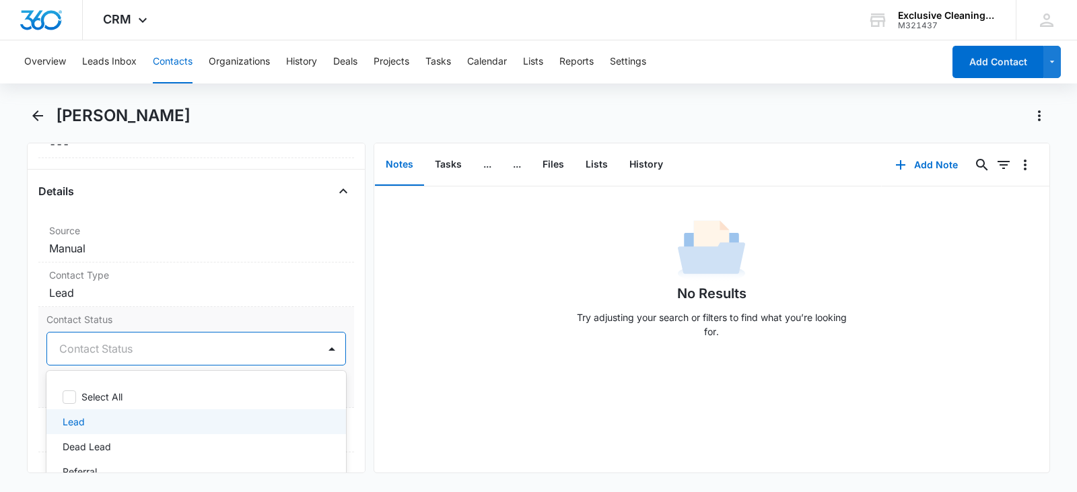
click at [73, 426] on p "Lead" at bounding box center [74, 422] width 22 height 14
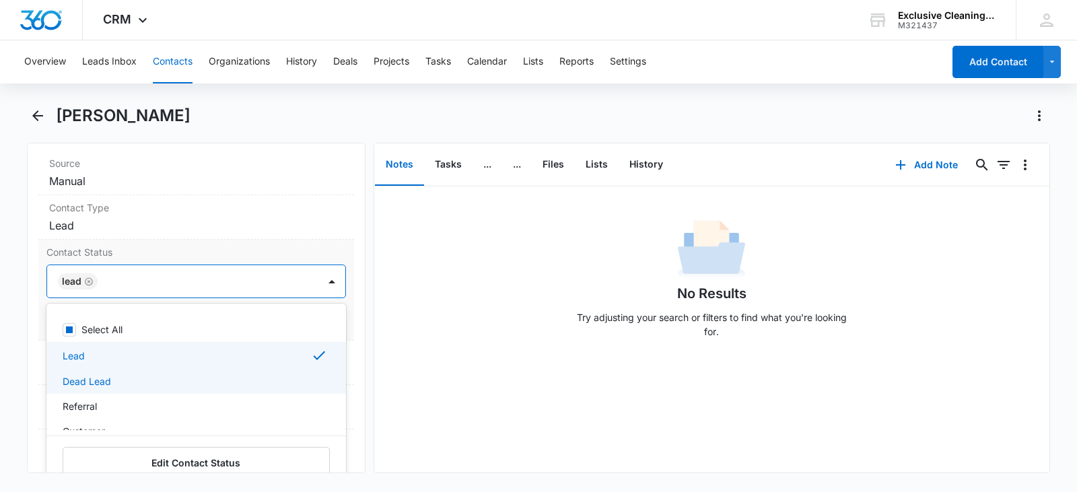
scroll to position [41, 0]
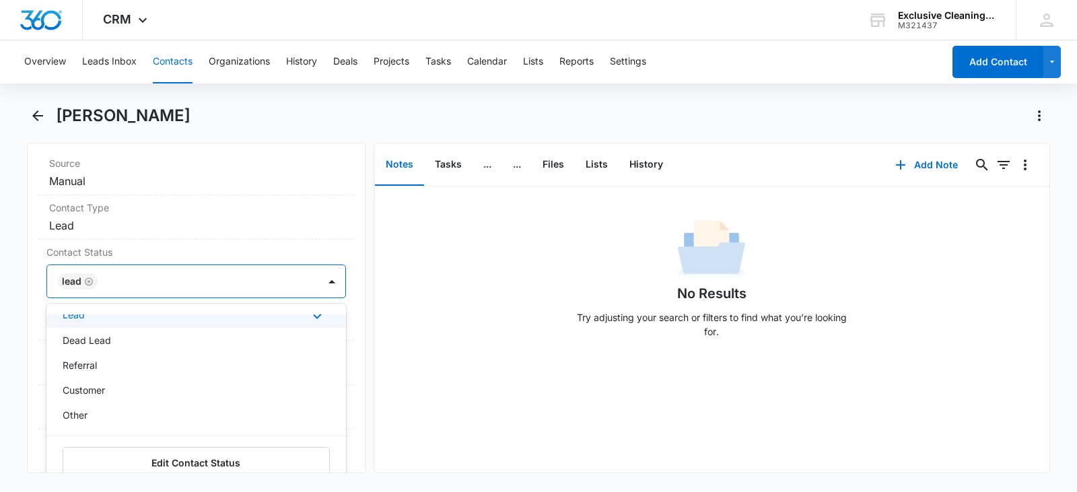
click at [348, 300] on div "Remove CH [PERSON_NAME] Contact Info Name Cancel Save Changes [PERSON_NAME] Pho…" at bounding box center [196, 308] width 339 height 331
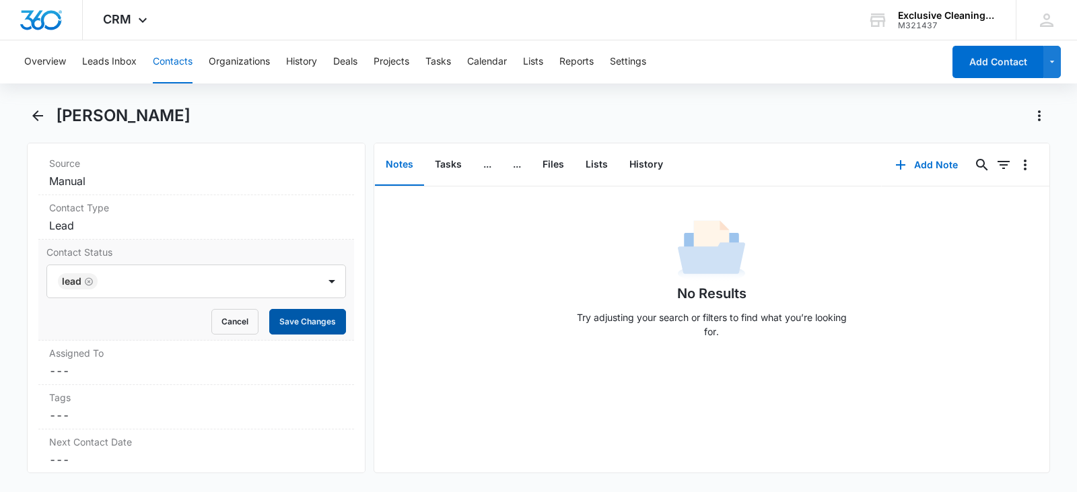
click at [305, 325] on button "Save Changes" at bounding box center [307, 322] width 77 height 26
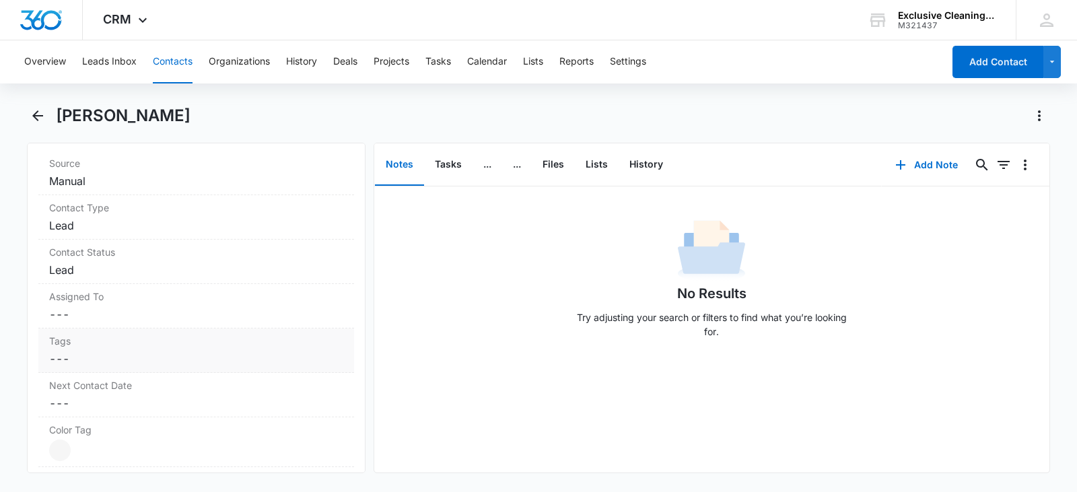
click at [206, 370] on div "Tags Cancel Save Changes ---" at bounding box center [196, 351] width 316 height 44
click at [201, 306] on div "Assigned To Cancel Save Changes ---" at bounding box center [196, 306] width 316 height 44
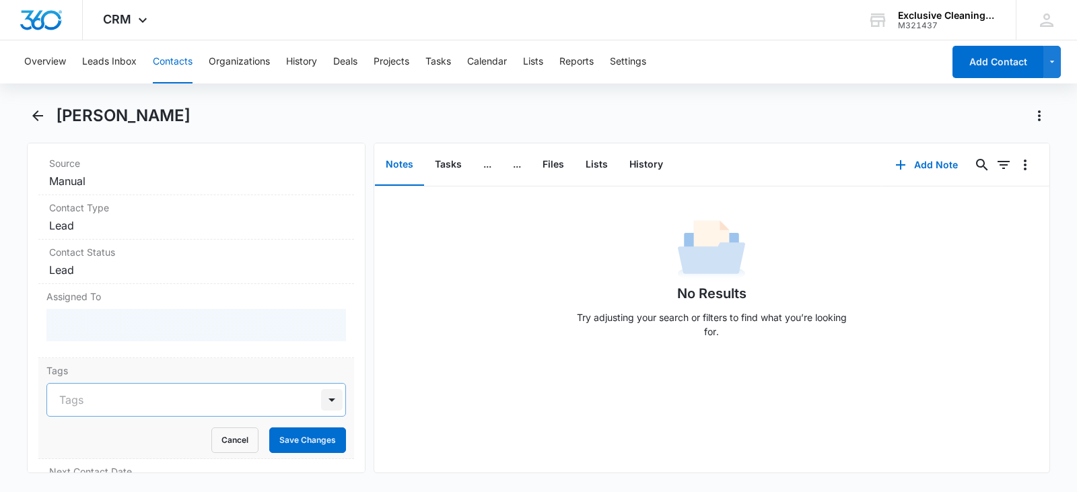
click at [324, 393] on div at bounding box center [332, 400] width 22 height 22
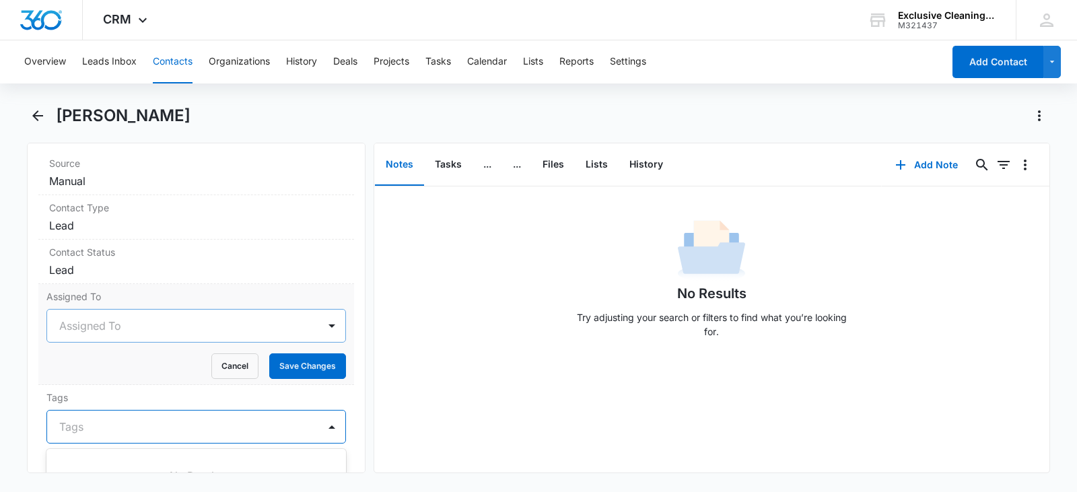
click at [228, 335] on div at bounding box center [180, 325] width 242 height 19
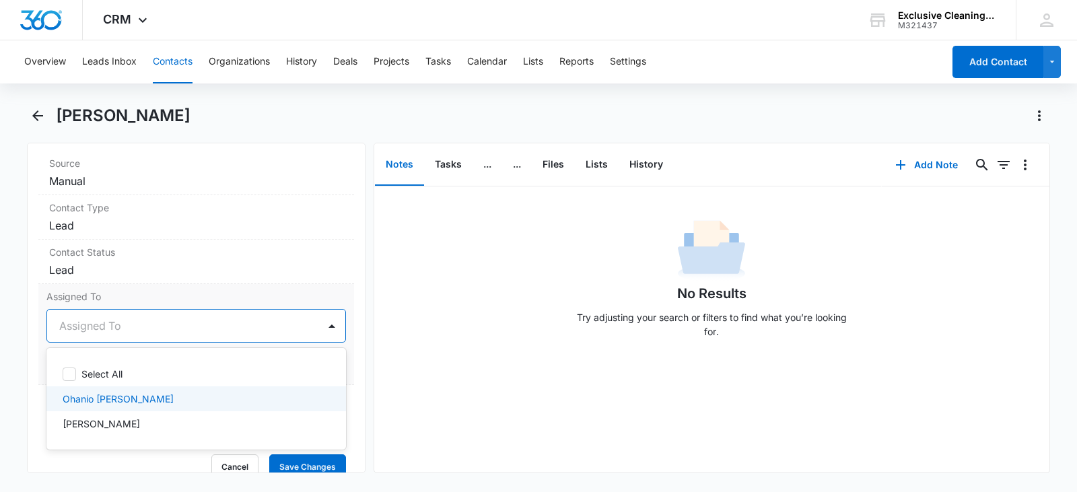
click at [175, 393] on div "Ohanio [PERSON_NAME]" at bounding box center [195, 399] width 265 height 14
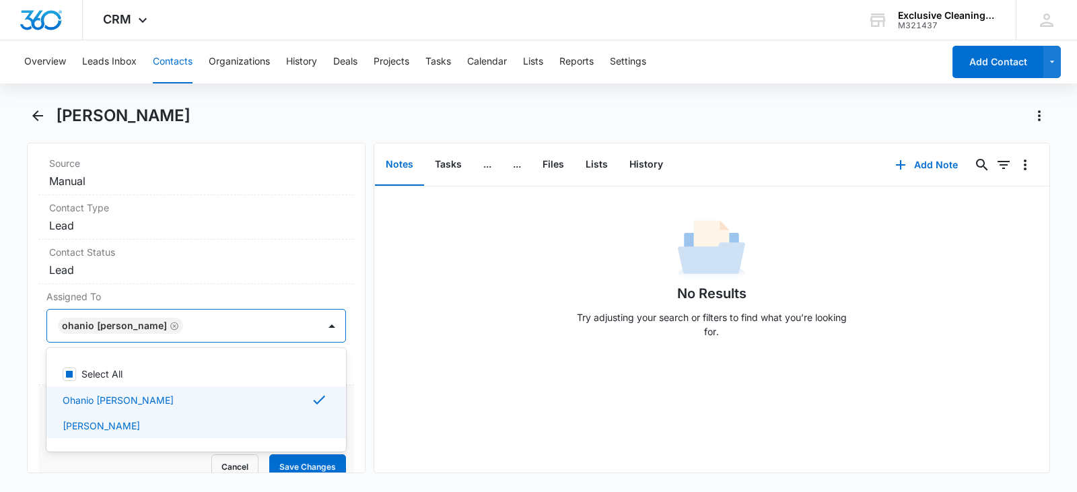
scroll to position [606, 0]
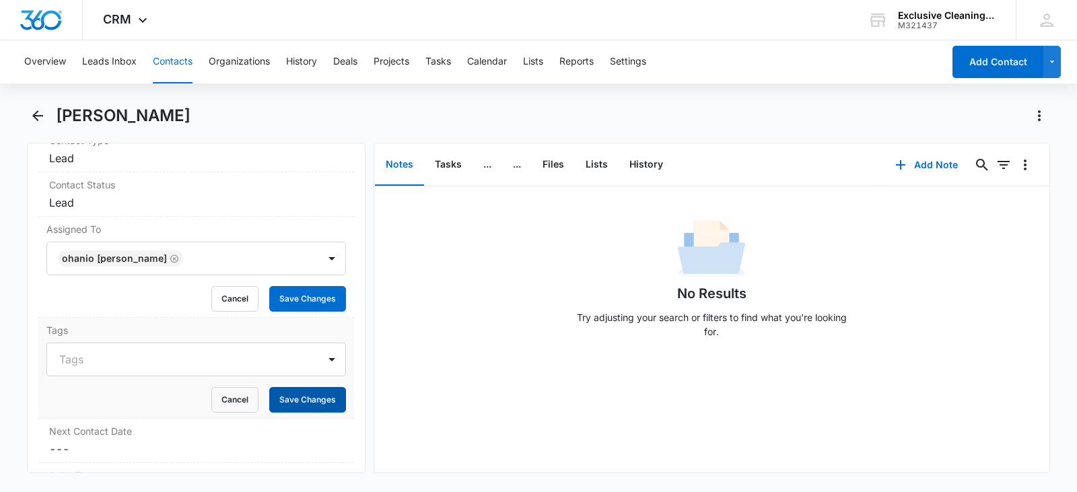
click at [298, 397] on button "Save Changes" at bounding box center [307, 400] width 77 height 26
click at [202, 342] on div "Tags Cancel Save Changes ---" at bounding box center [196, 353] width 316 height 70
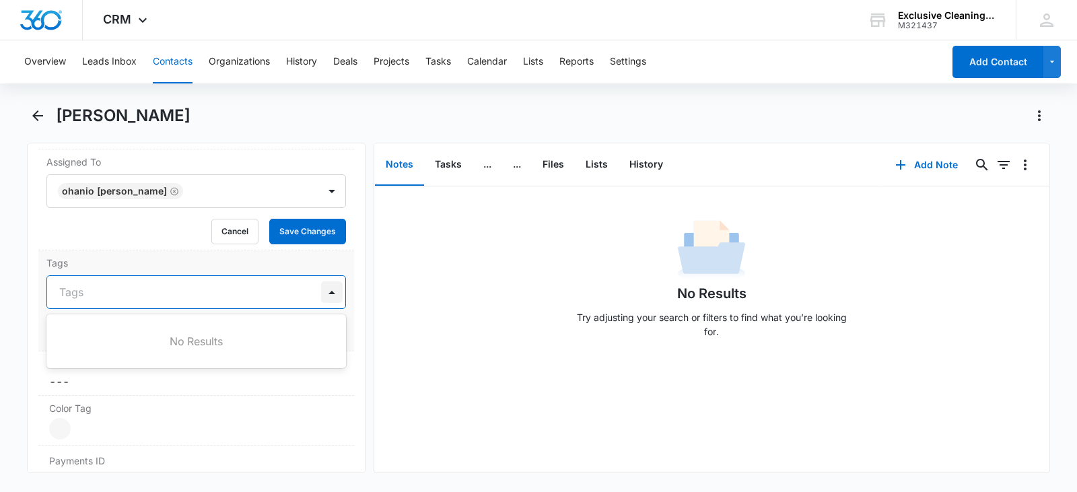
click at [321, 290] on div at bounding box center [332, 292] width 22 height 22
click at [321, 289] on div at bounding box center [332, 292] width 22 height 22
click at [195, 376] on dd "Cancel Save Changes ---" at bounding box center [196, 382] width 294 height 16
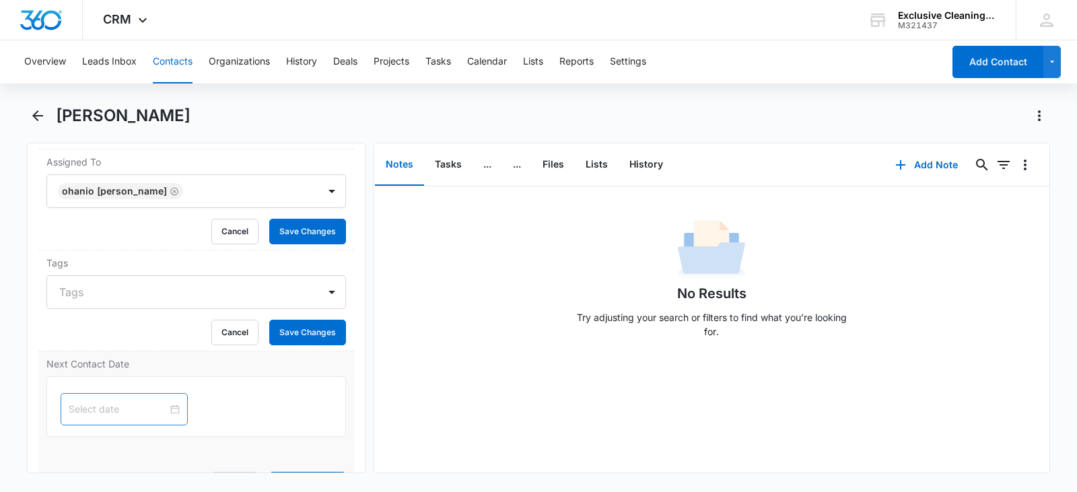
click at [172, 409] on div at bounding box center [124, 409] width 127 height 32
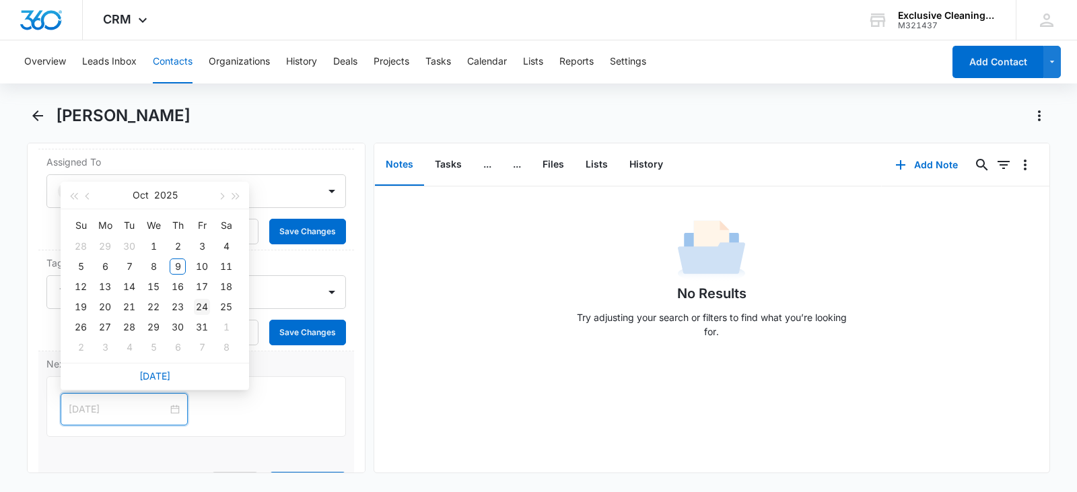
type input "[DATE]"
click at [205, 310] on div "24" at bounding box center [202, 307] width 16 height 16
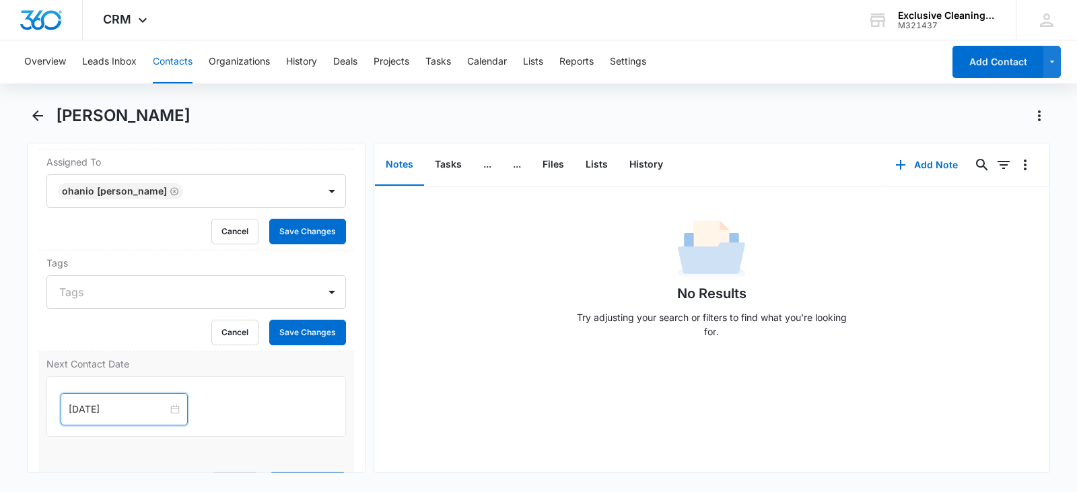
scroll to position [808, 0]
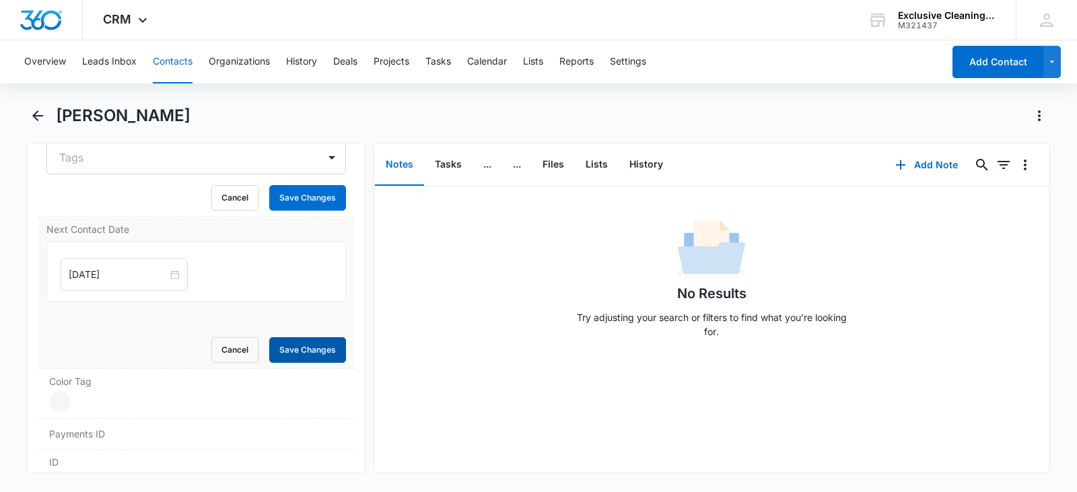
click at [279, 350] on button "Save Changes" at bounding box center [307, 350] width 77 height 26
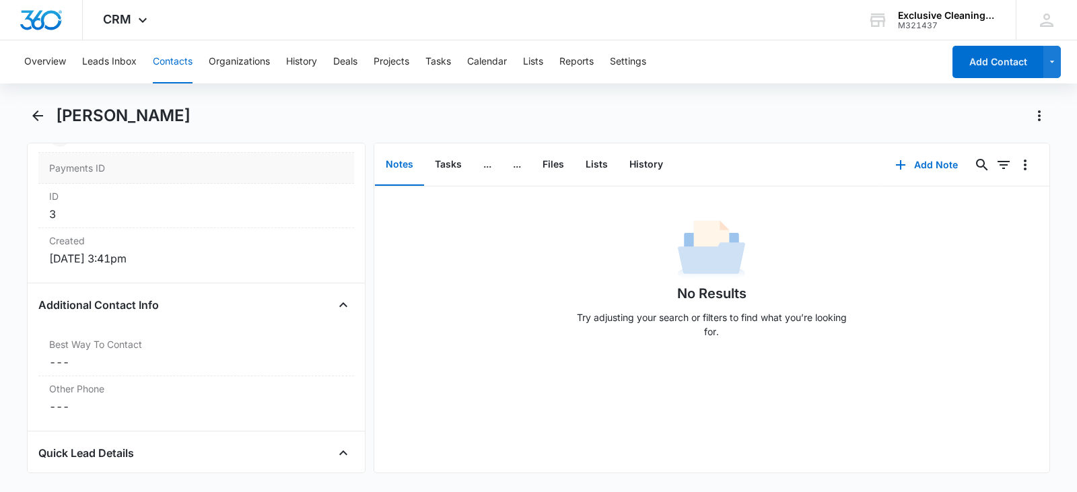
scroll to position [1033, 0]
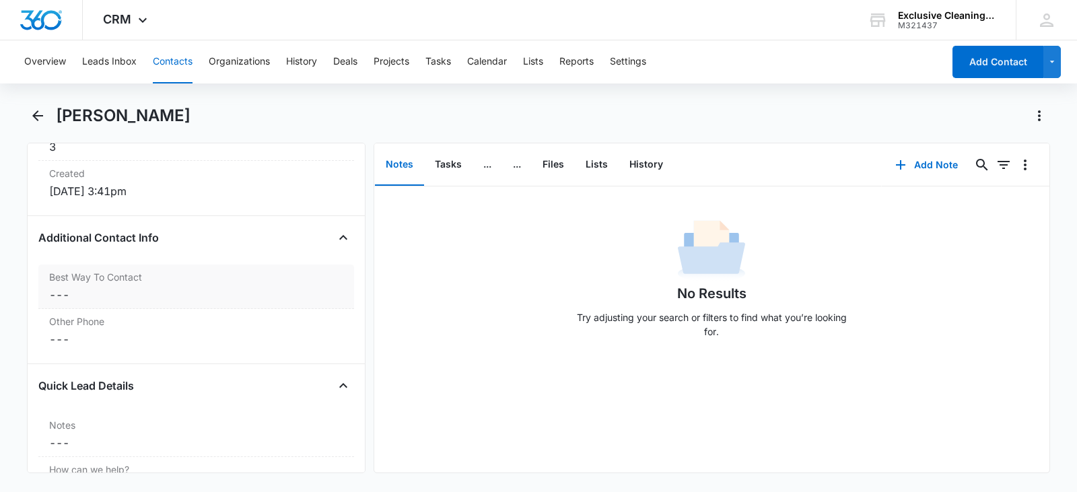
click at [260, 290] on dd "Cancel Save Changes ---" at bounding box center [196, 295] width 294 height 16
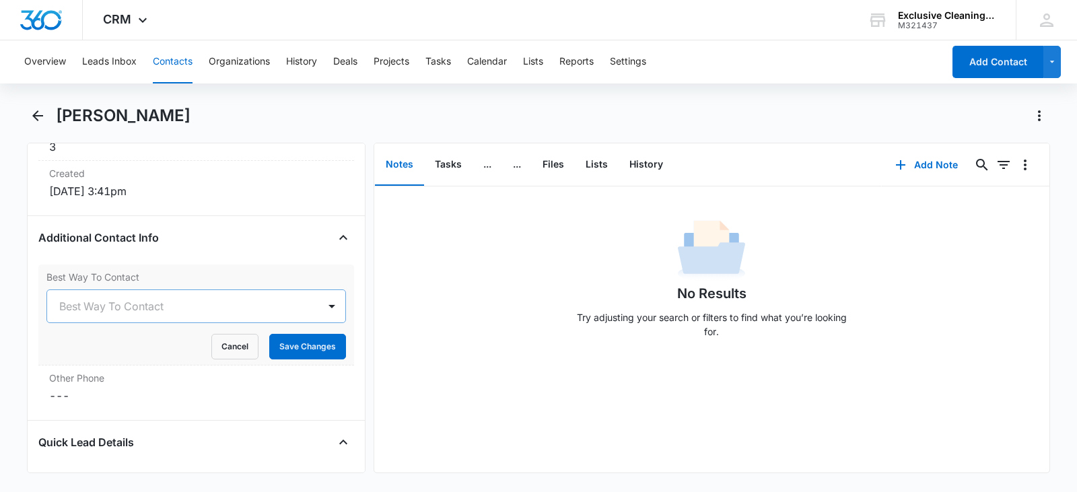
click at [237, 303] on div at bounding box center [180, 306] width 242 height 19
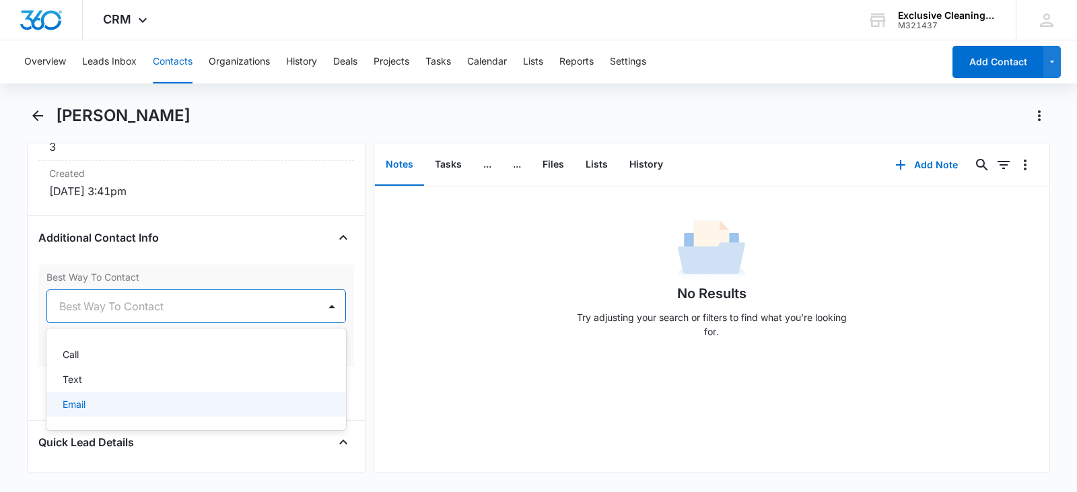
click at [146, 402] on div "Email" at bounding box center [195, 404] width 265 height 14
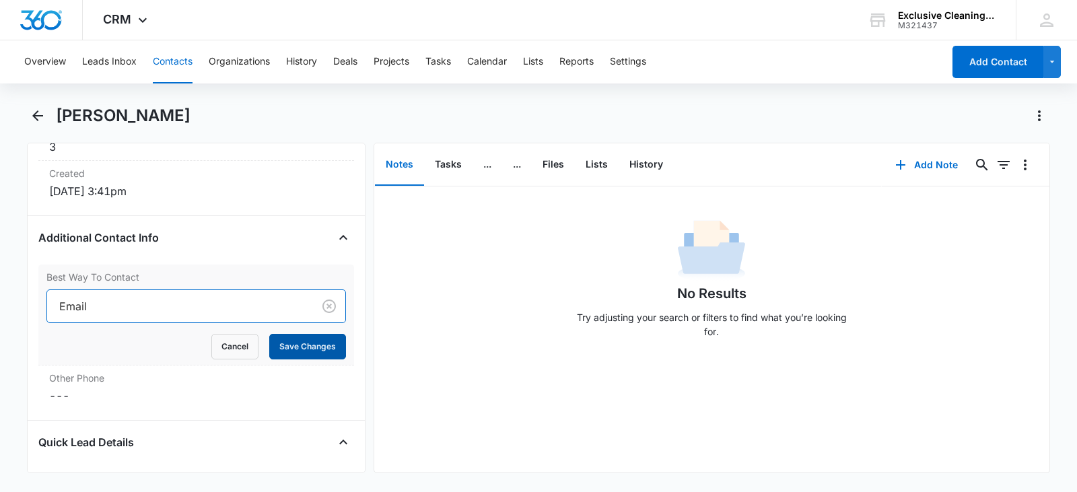
click at [292, 344] on button "Save Changes" at bounding box center [307, 347] width 77 height 26
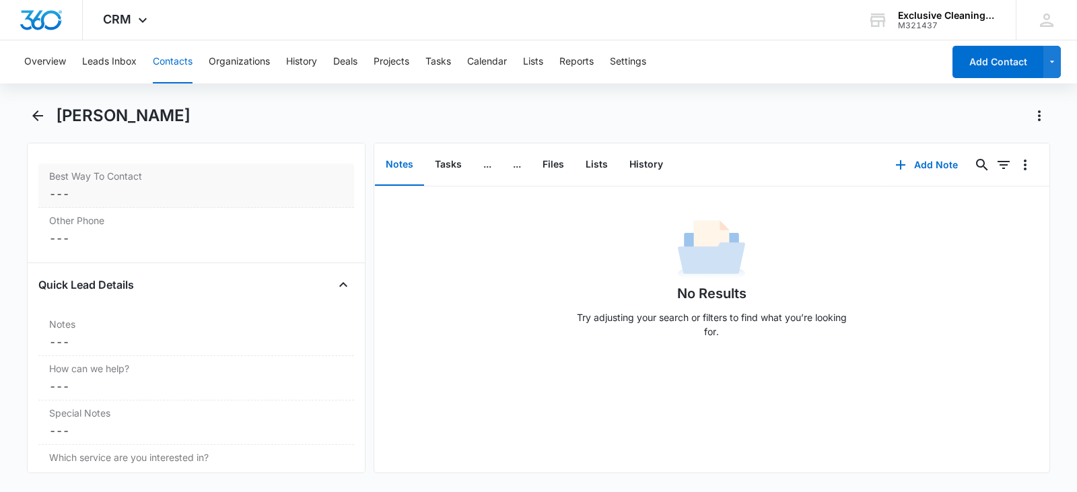
scroll to position [1168, 0]
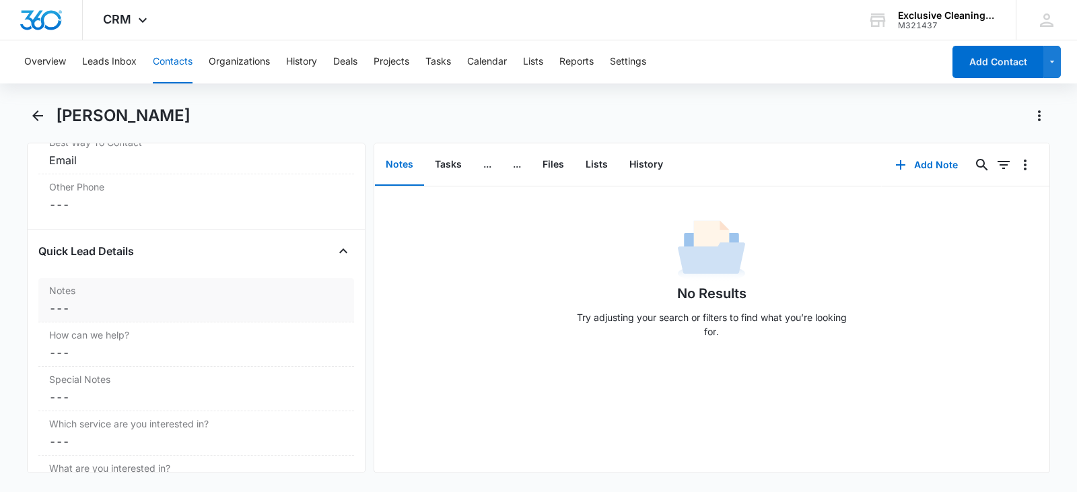
click at [265, 312] on dd "Cancel Save Changes ---" at bounding box center [196, 308] width 294 height 16
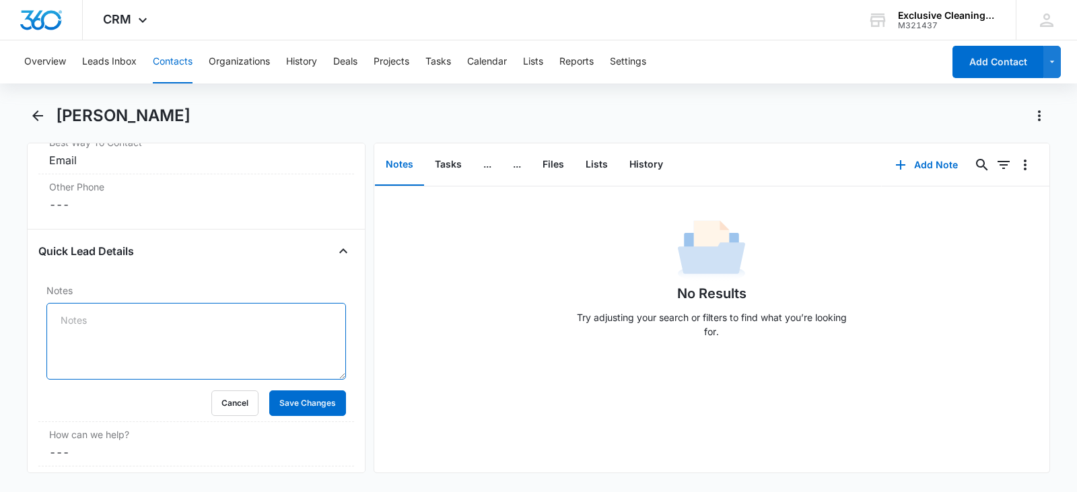
click at [241, 321] on textarea "Notes" at bounding box center [196, 341] width 300 height 77
type textarea "O"
type textarea "l"
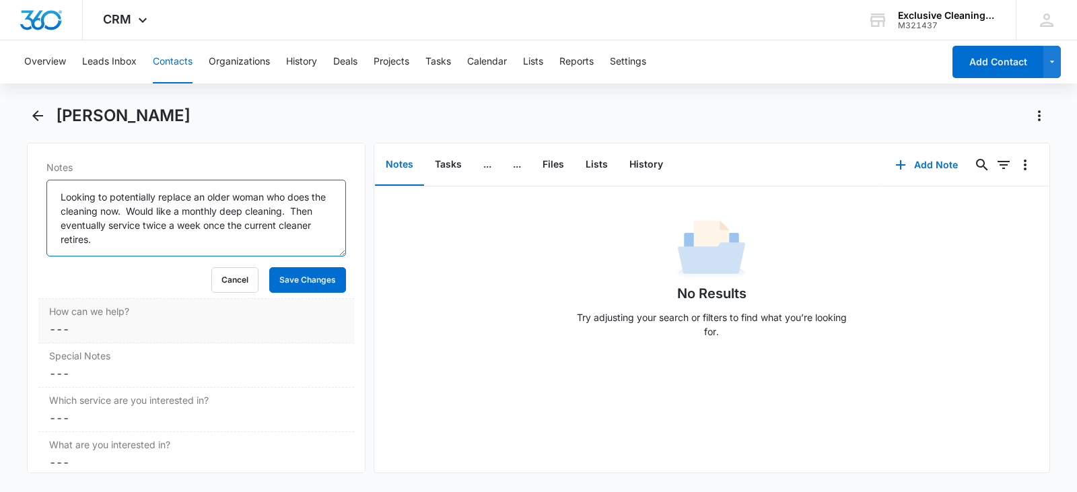
scroll to position [1303, 0]
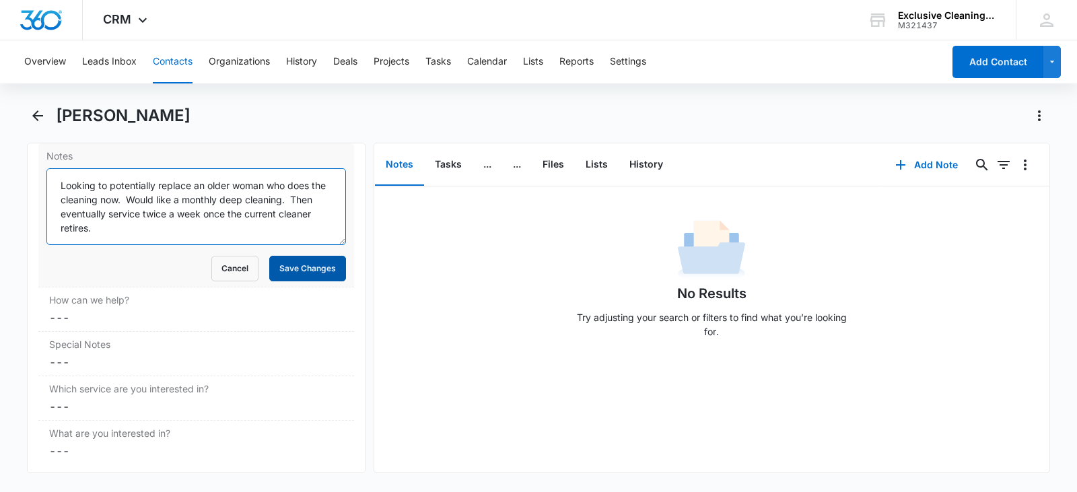
type textarea "Looking to potentially replace an older woman who does the cleaning now. Would …"
click at [306, 264] on button "Save Changes" at bounding box center [307, 269] width 77 height 26
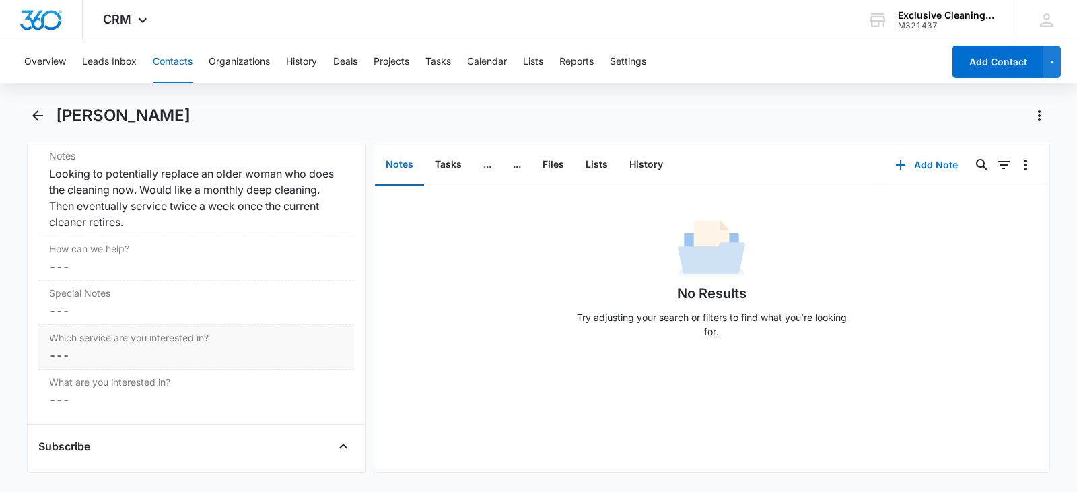
click at [176, 352] on dd "Cancel Save Changes ---" at bounding box center [196, 355] width 294 height 16
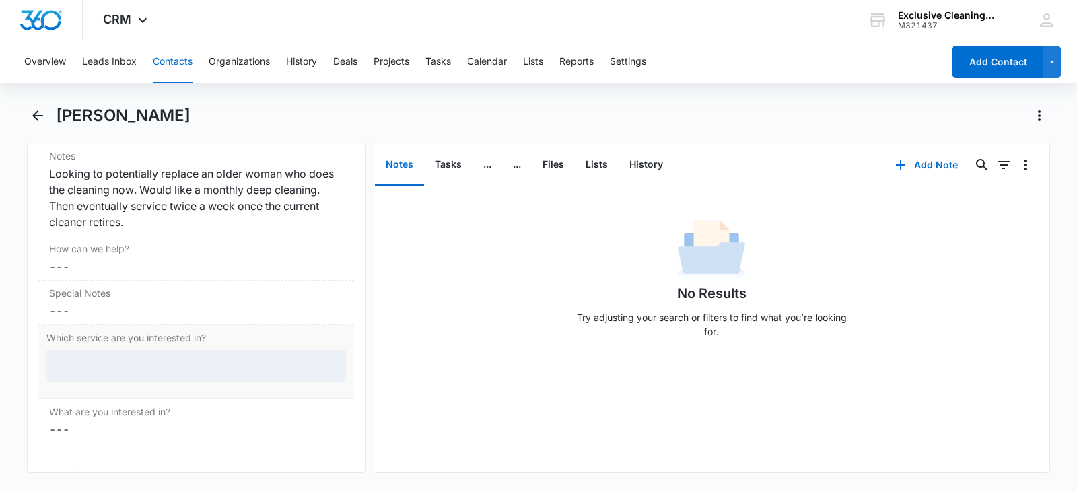
click at [186, 357] on div at bounding box center [196, 366] width 300 height 32
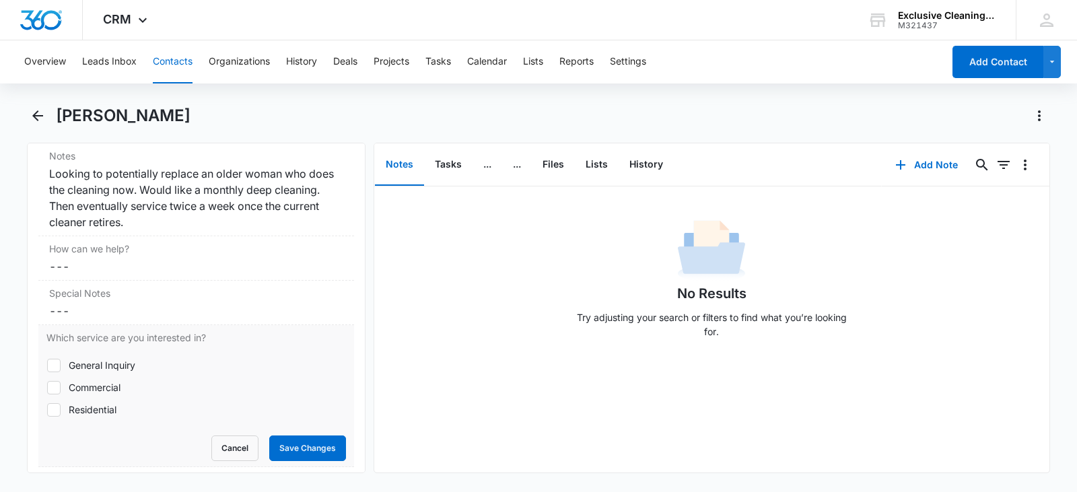
scroll to position [1370, 0]
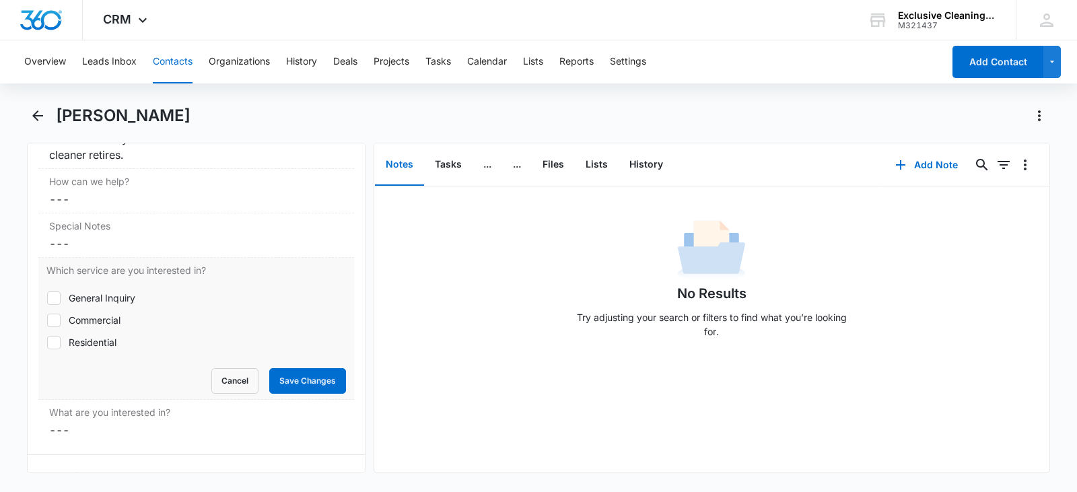
click at [54, 319] on icon at bounding box center [54, 320] width 12 height 12
click at [47, 320] on input "Commercial" at bounding box center [46, 320] width 1 height 1
checkbox input "true"
click at [317, 378] on button "Save Changes" at bounding box center [307, 381] width 77 height 26
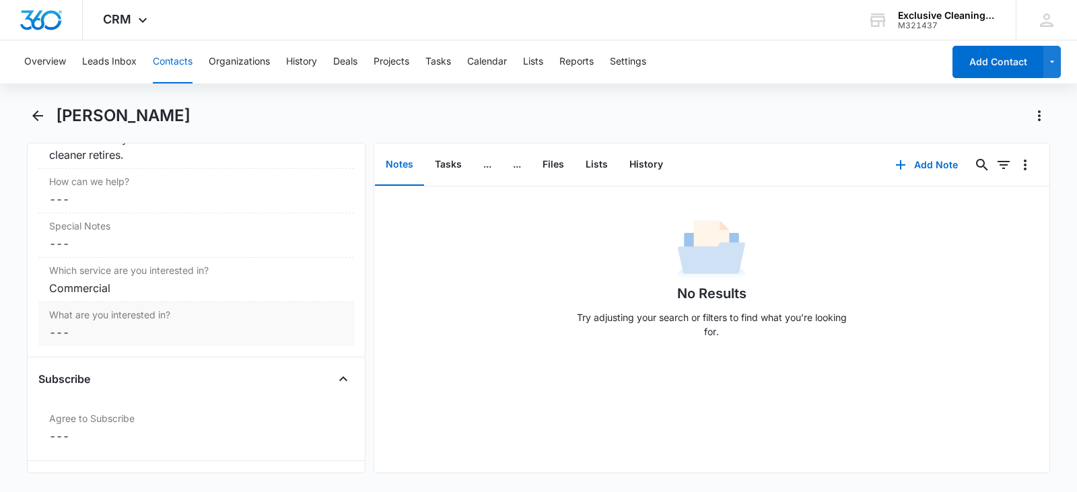
click at [205, 339] on dd "Cancel Save Changes ---" at bounding box center [196, 333] width 294 height 16
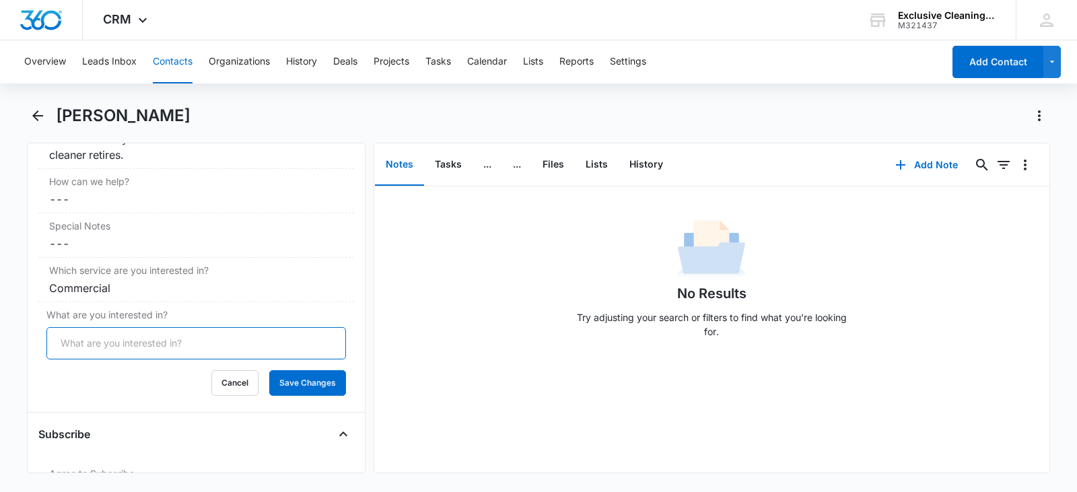
click at [205, 337] on input "What are you interested in?" at bounding box center [196, 343] width 300 height 32
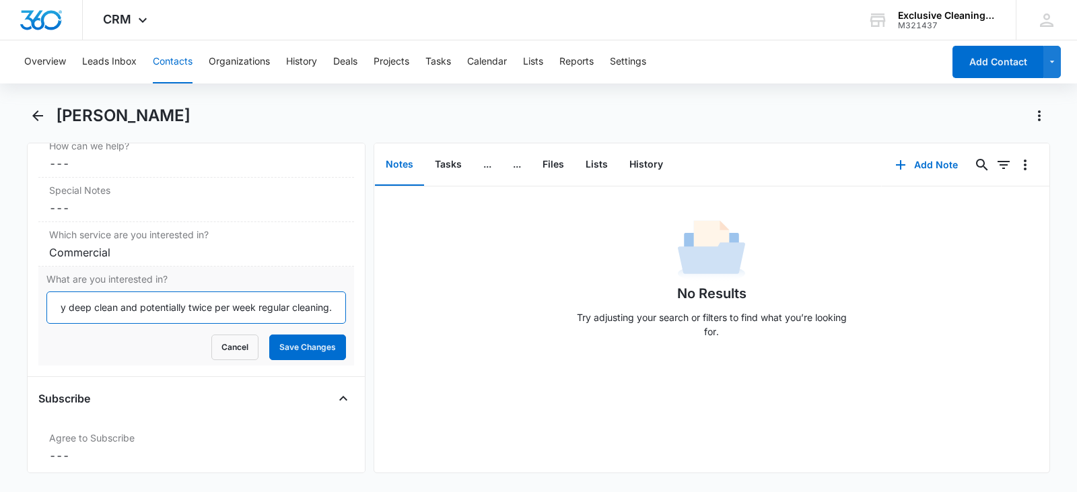
scroll to position [1437, 0]
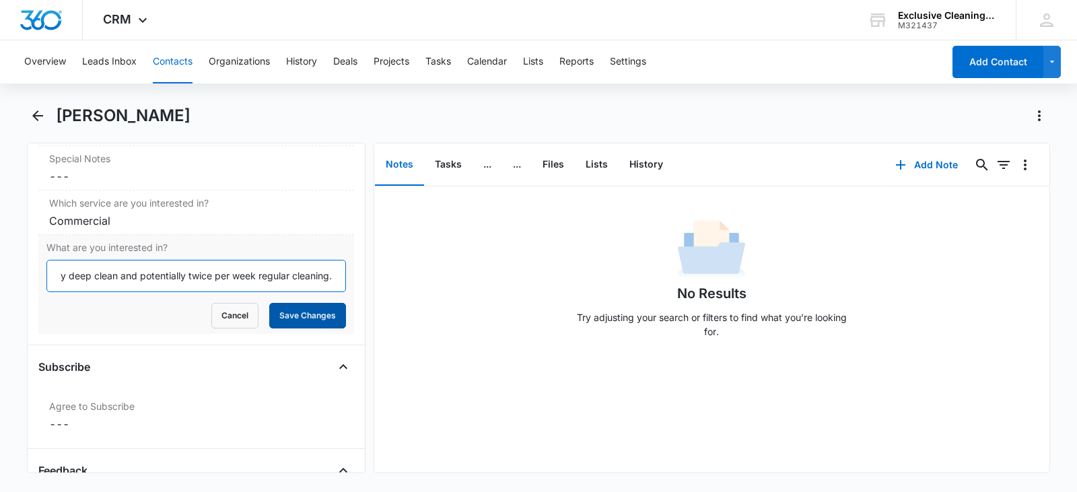
type input "Monthly deep clean and potentially twice per week regular cleaning."
click at [287, 322] on button "Save Changes" at bounding box center [307, 316] width 77 height 26
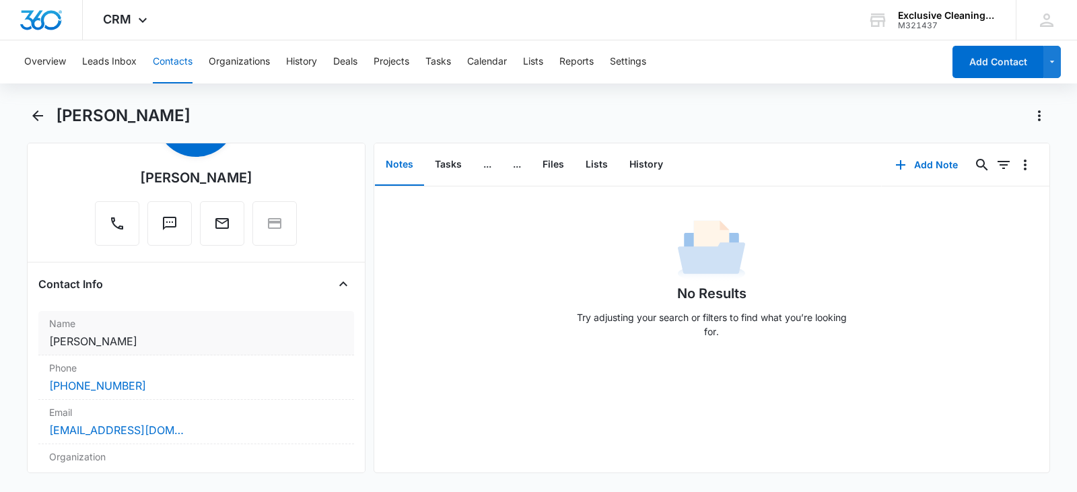
scroll to position [0, 0]
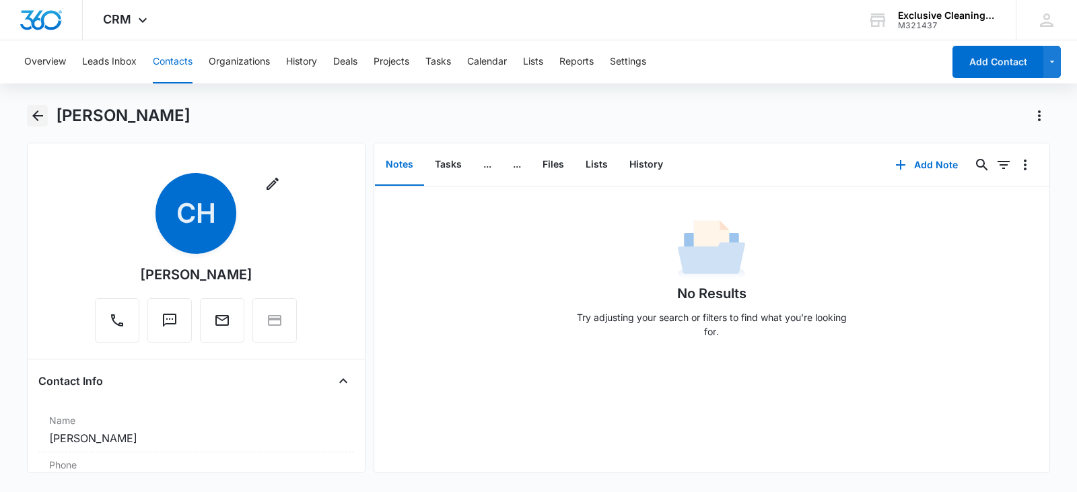
click at [37, 114] on icon "Back" at bounding box center [38, 116] width 16 height 16
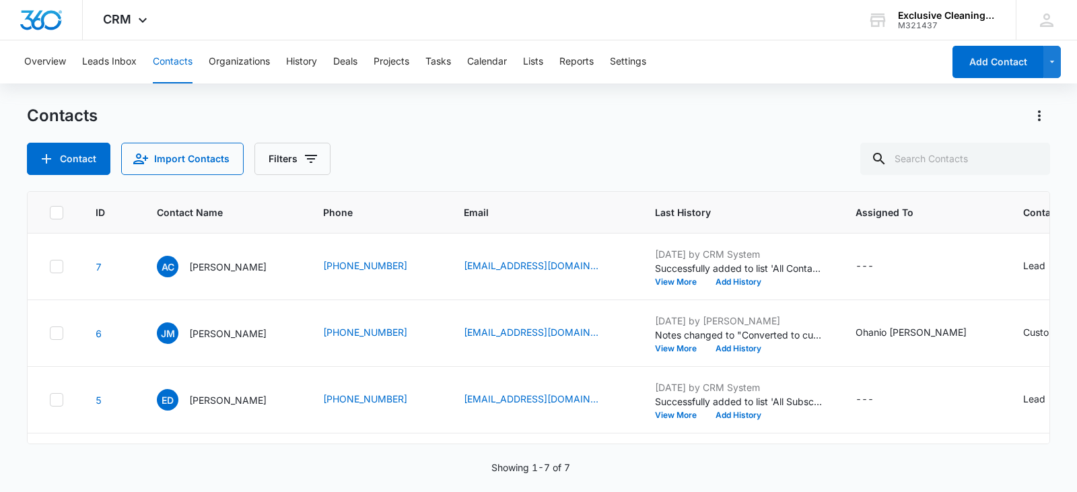
scroll to position [312, 0]
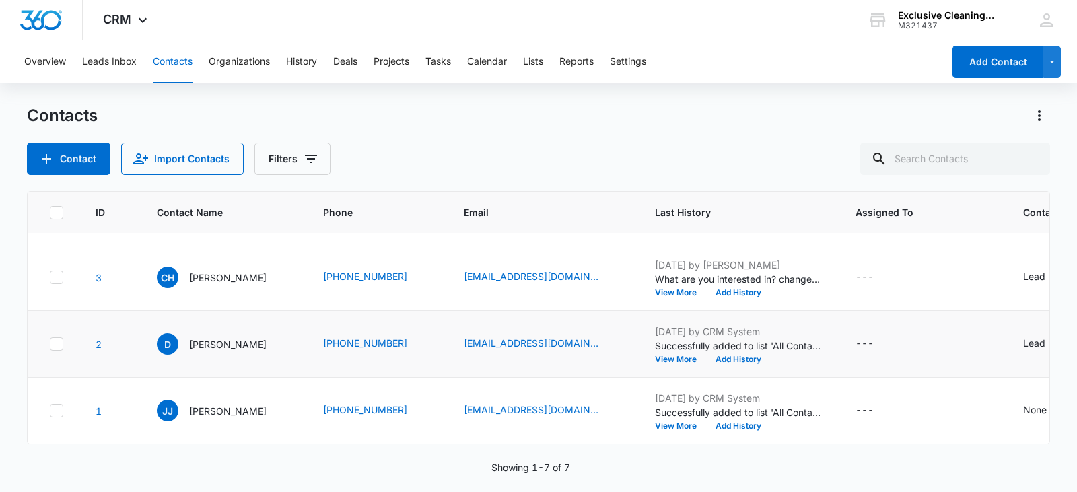
drag, startPoint x: 55, startPoint y: 336, endPoint x: 67, endPoint y: 333, distance: 11.9
click at [55, 341] on icon at bounding box center [57, 344] width 8 height 6
click at [50, 344] on input "checkbox" at bounding box center [49, 344] width 1 height 1
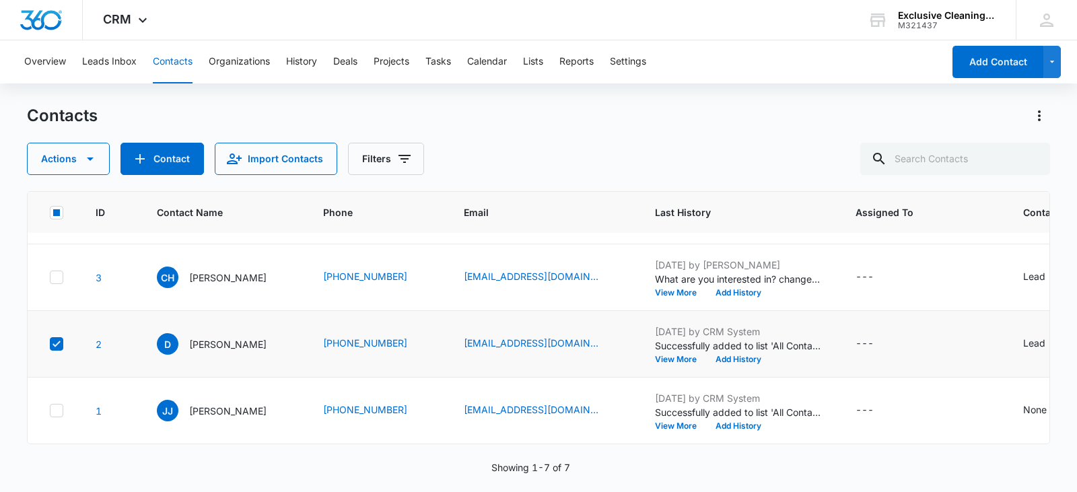
click at [55, 338] on icon at bounding box center [56, 344] width 12 height 12
click at [50, 344] on input "checkbox" at bounding box center [49, 344] width 1 height 1
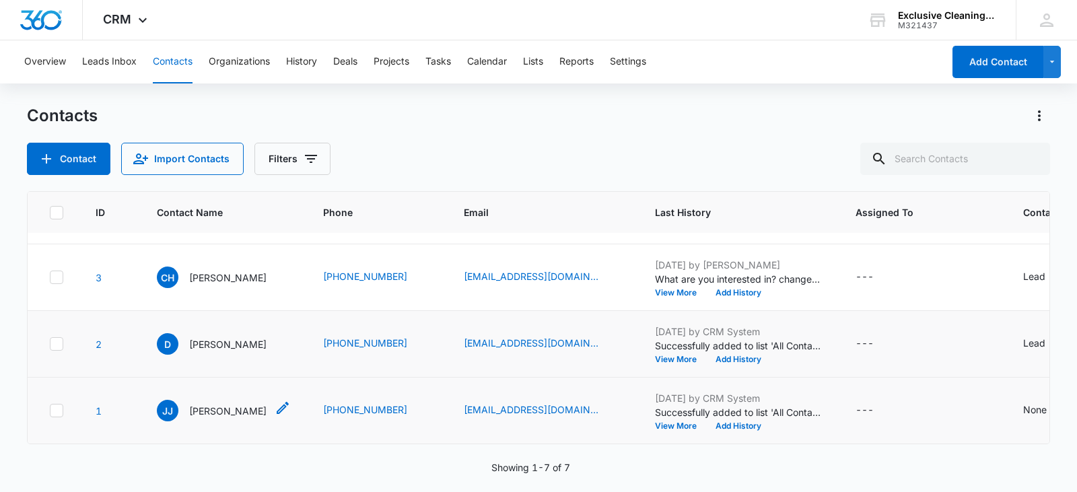
click at [243, 404] on p "[PERSON_NAME]" at bounding box center [227, 411] width 77 height 14
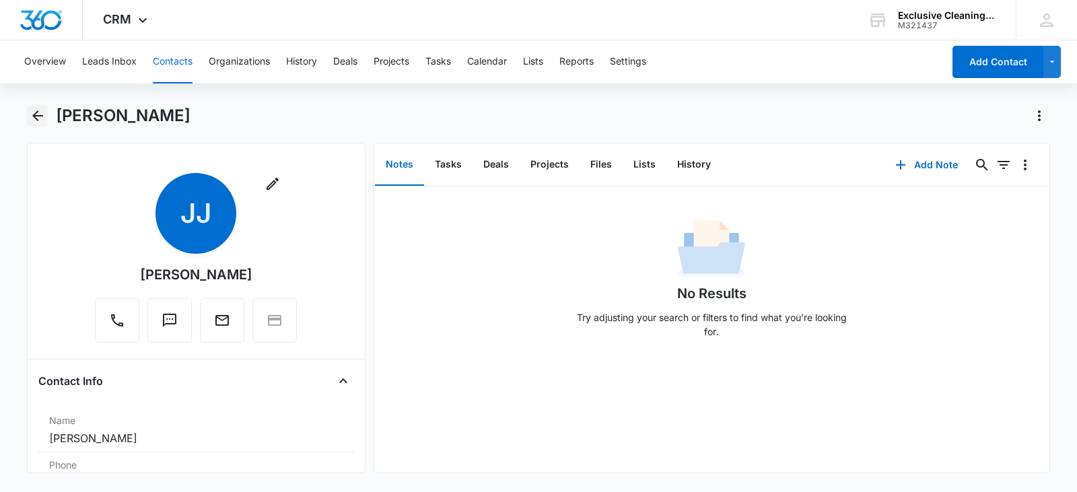
click at [28, 123] on button "Back" at bounding box center [37, 116] width 21 height 22
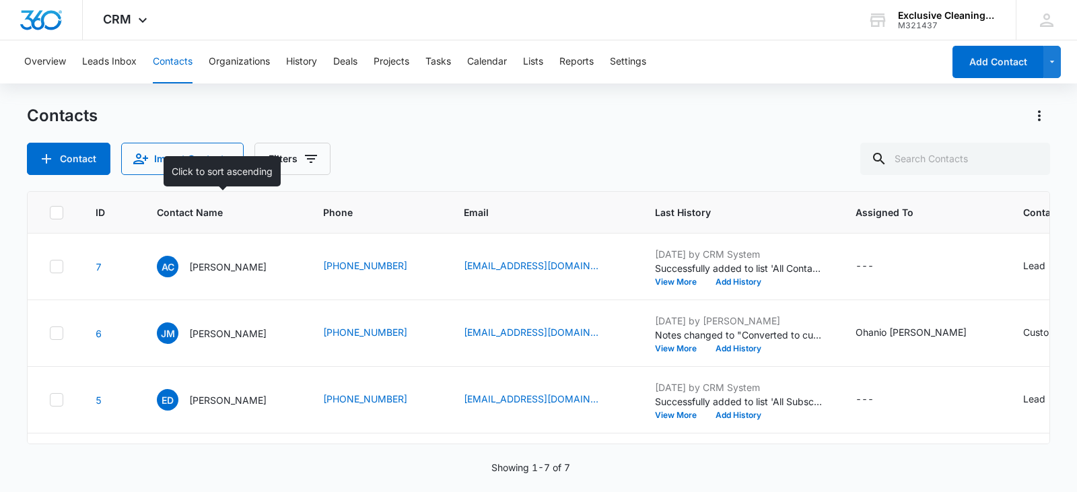
scroll to position [312, 0]
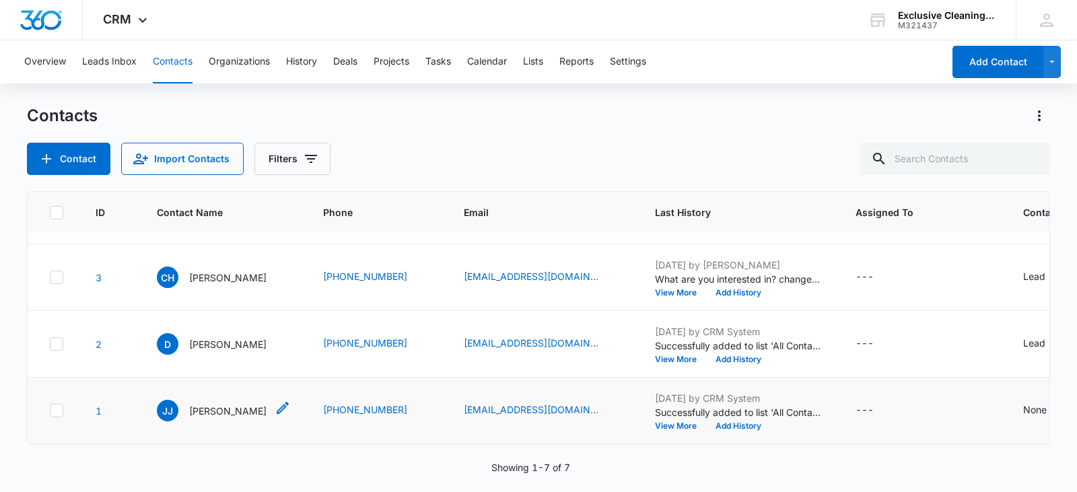
click at [245, 404] on p "[PERSON_NAME]" at bounding box center [227, 411] width 77 height 14
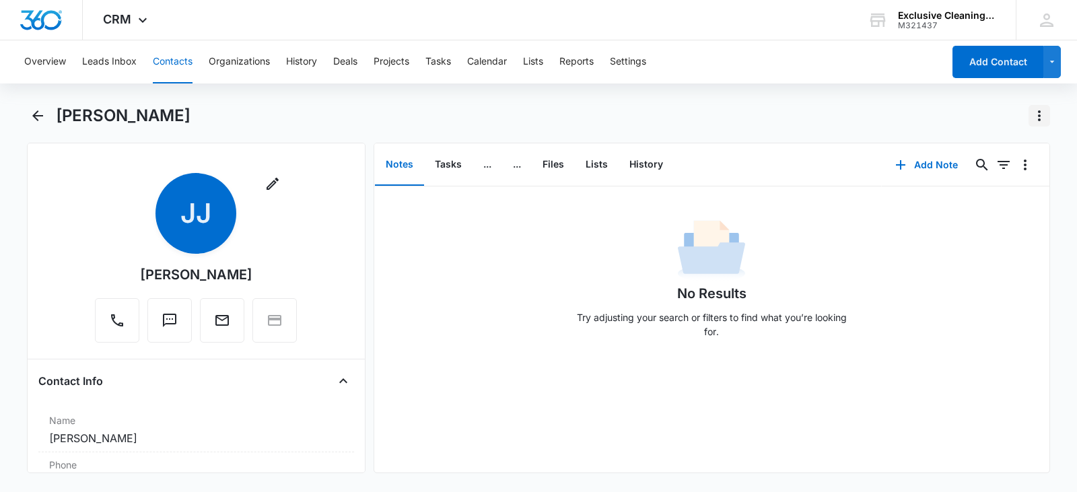
click at [1042, 112] on icon "Actions" at bounding box center [1039, 116] width 16 height 16
click at [976, 189] on div "Delete" at bounding box center [987, 193] width 59 height 9
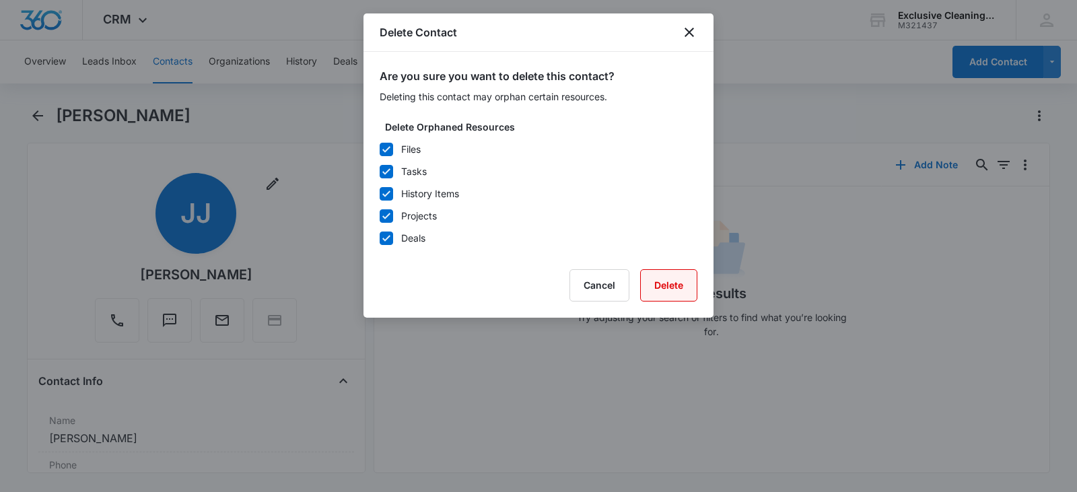
click at [660, 286] on button "Delete" at bounding box center [668, 285] width 57 height 32
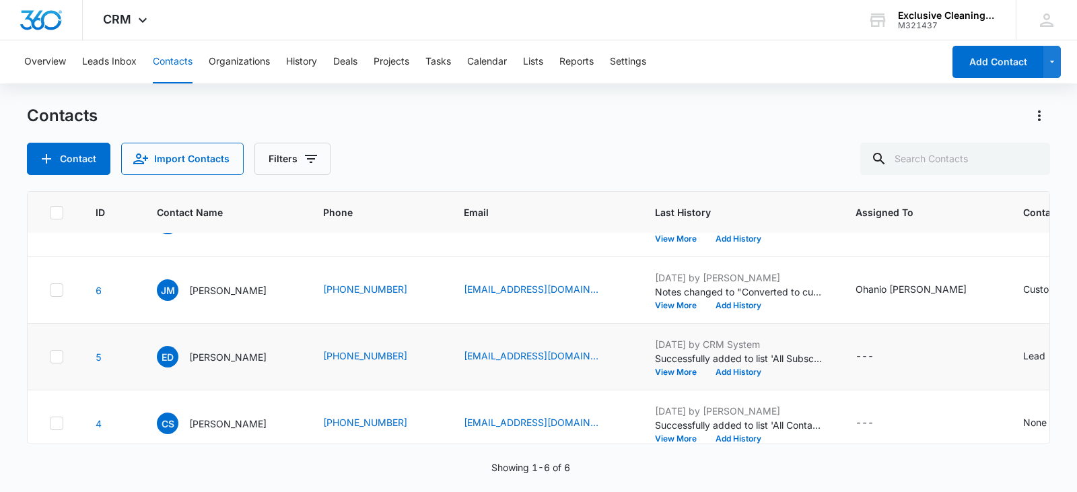
scroll to position [110, 0]
click at [206, 297] on p "[PERSON_NAME]" at bounding box center [227, 290] width 77 height 14
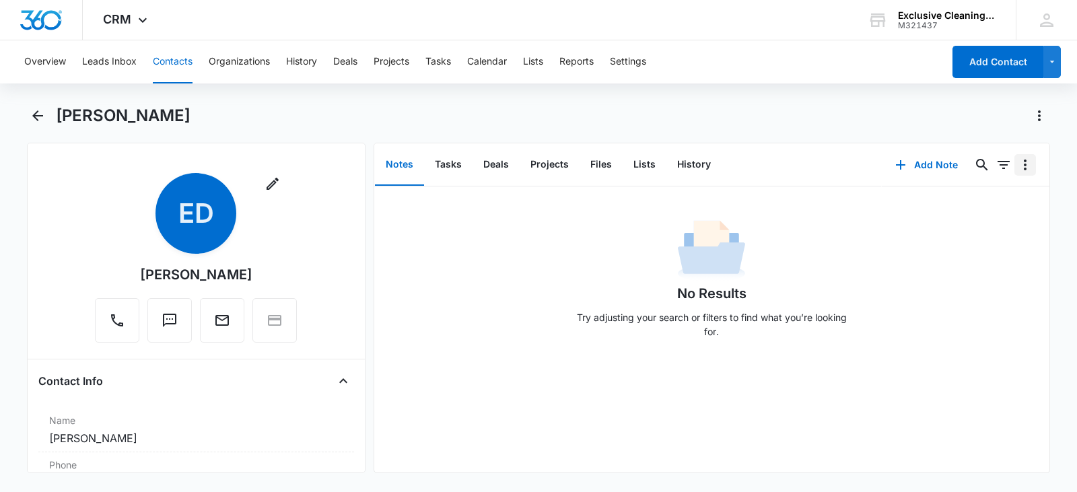
click at [1019, 165] on icon "Overflow Menu" at bounding box center [1025, 165] width 16 height 16
click at [1040, 118] on icon "Actions" at bounding box center [1039, 116] width 16 height 16
click at [987, 191] on div "Delete" at bounding box center [987, 193] width 59 height 9
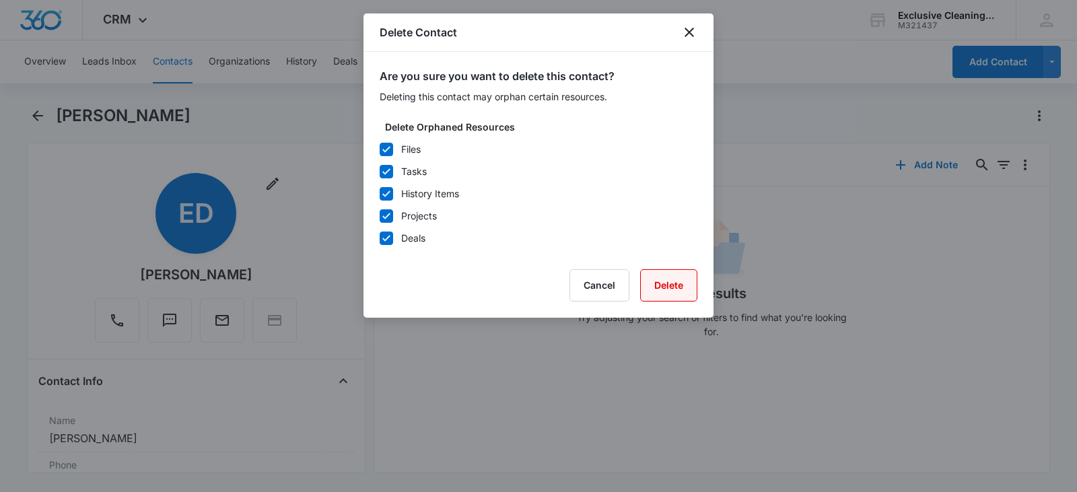
click at [667, 283] on button "Delete" at bounding box center [668, 285] width 57 height 32
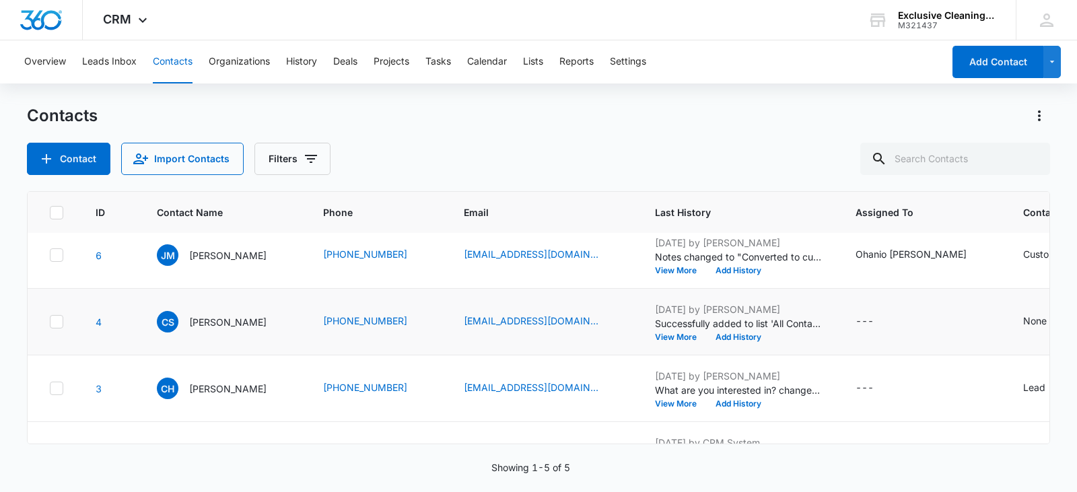
scroll to position [111, 0]
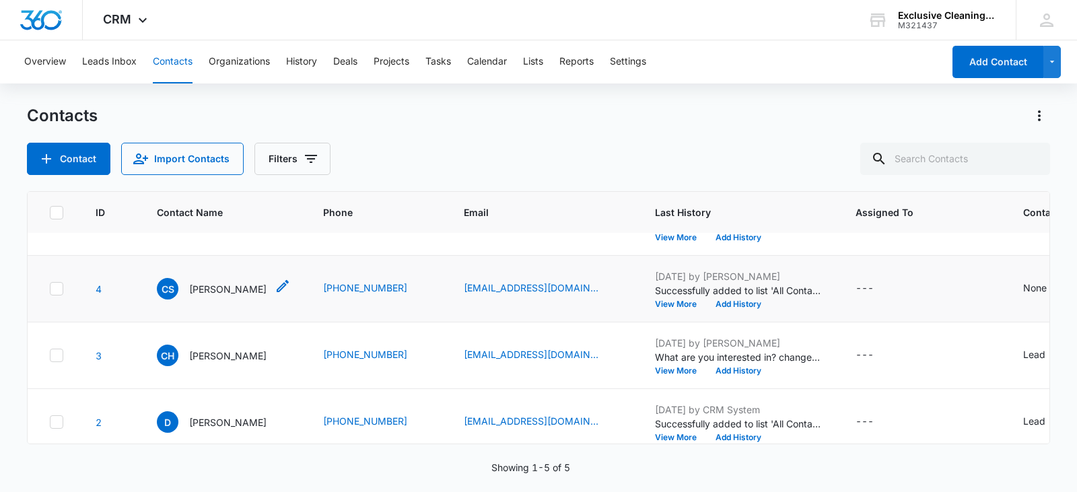
click at [199, 296] on p "[PERSON_NAME]" at bounding box center [227, 289] width 77 height 14
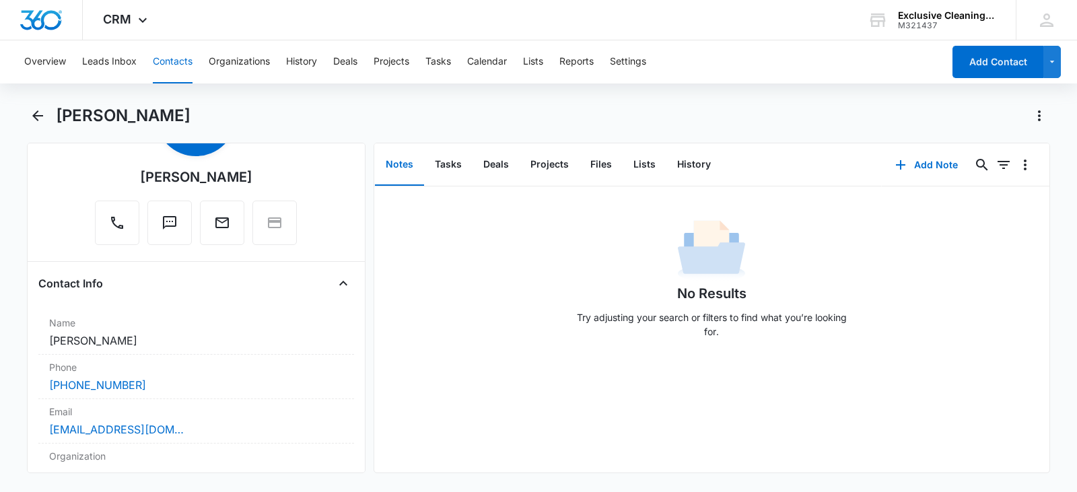
scroll to position [67, 0]
